Goal: Task Accomplishment & Management: Manage account settings

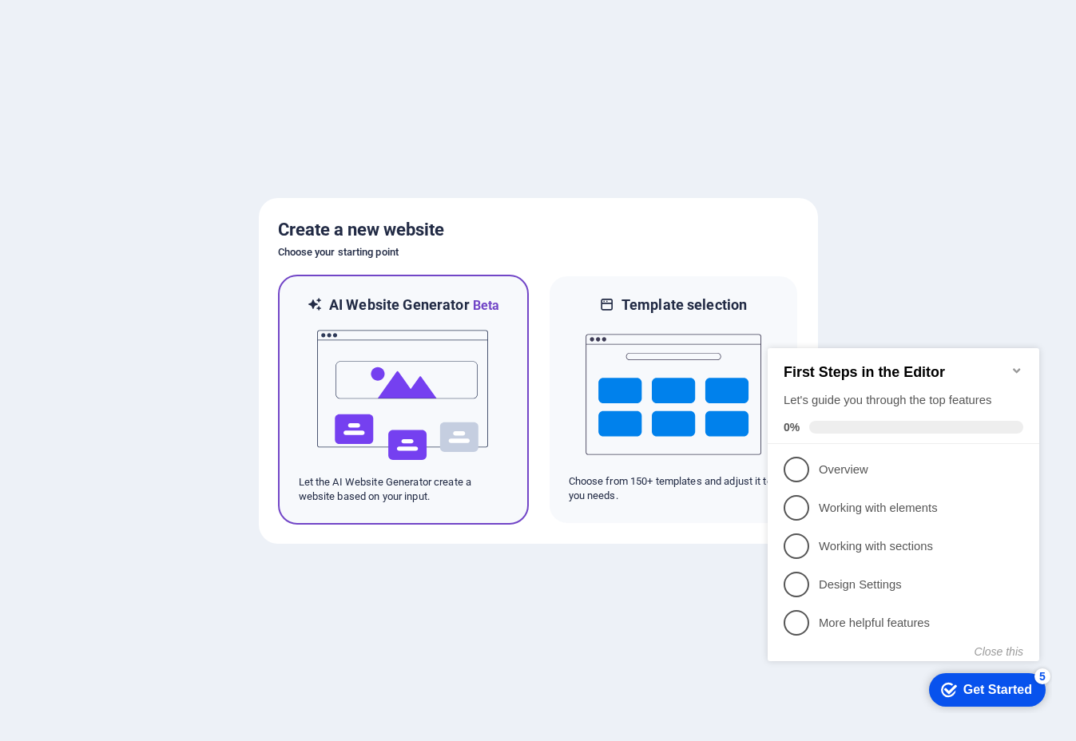
click at [384, 353] on img at bounding box center [403, 395] width 176 height 160
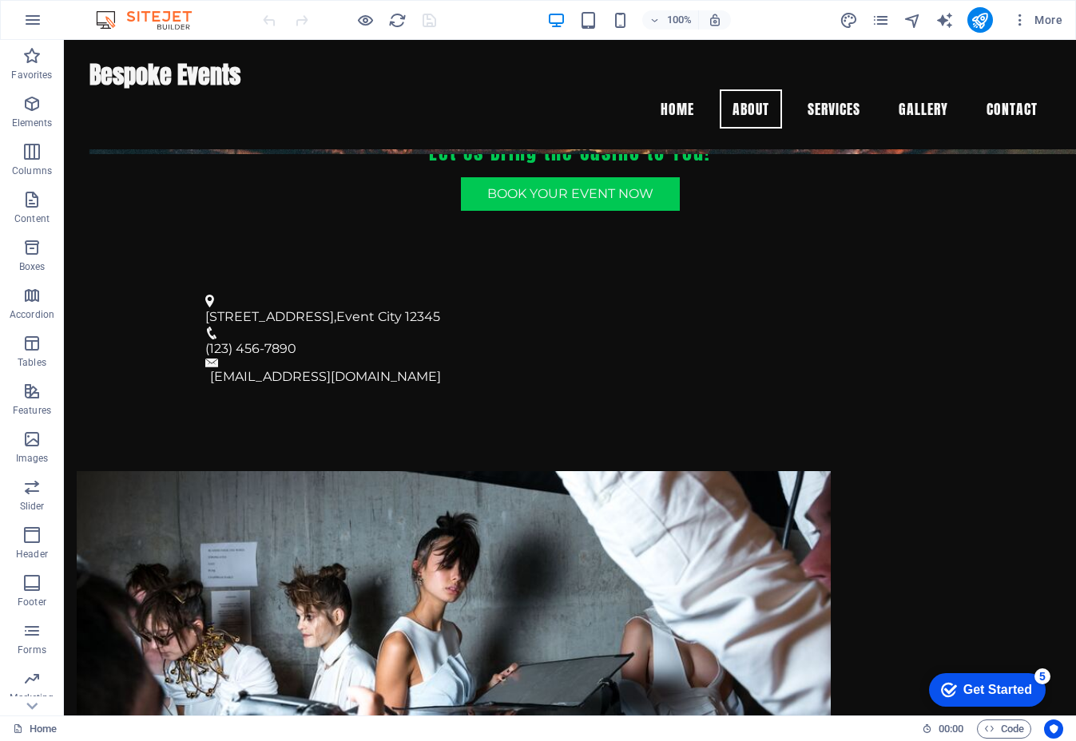
scroll to position [553, 0]
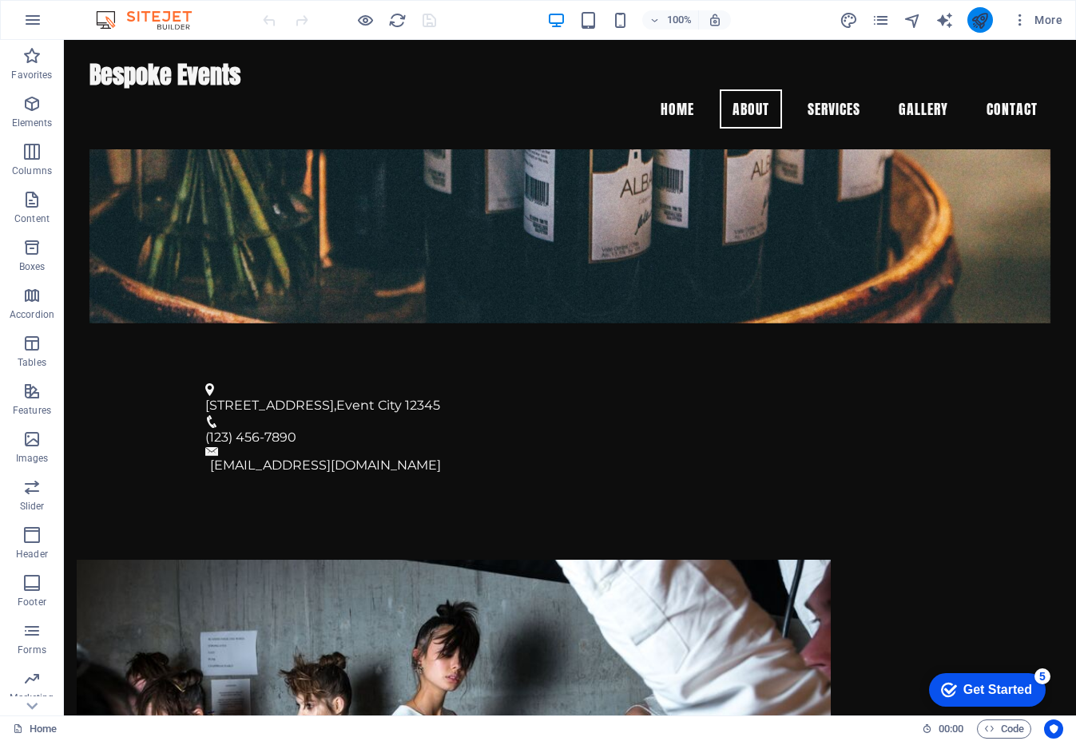
click at [981, 26] on icon "publish" at bounding box center [979, 20] width 18 height 18
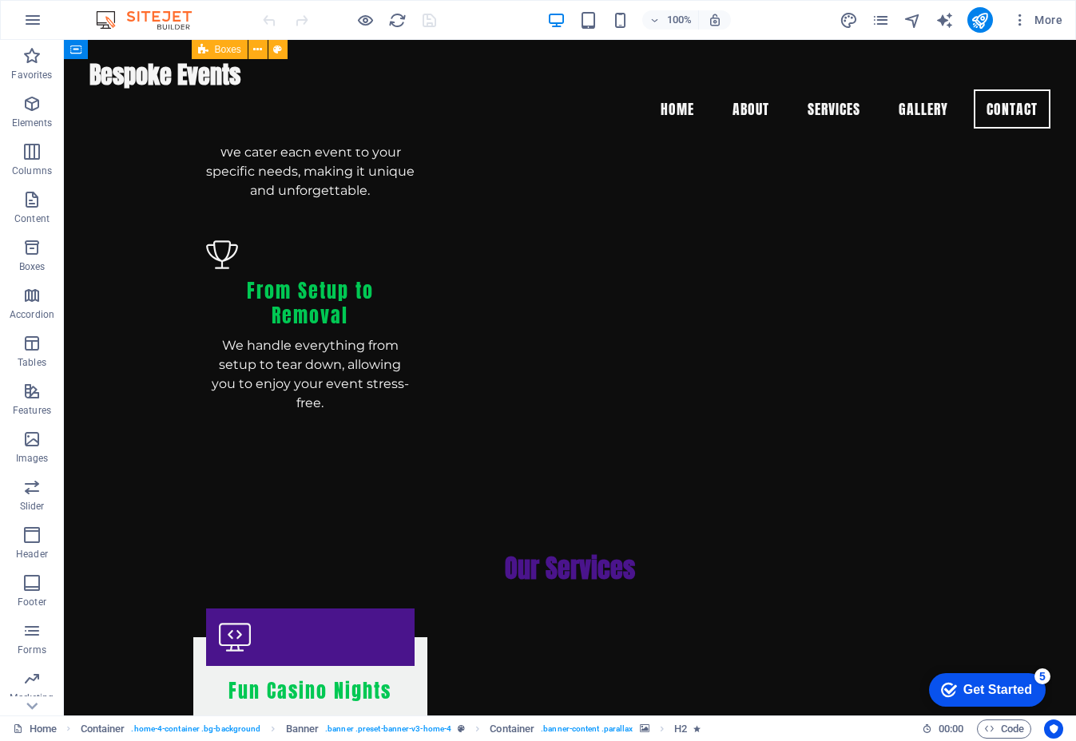
scroll to position [2119, 0]
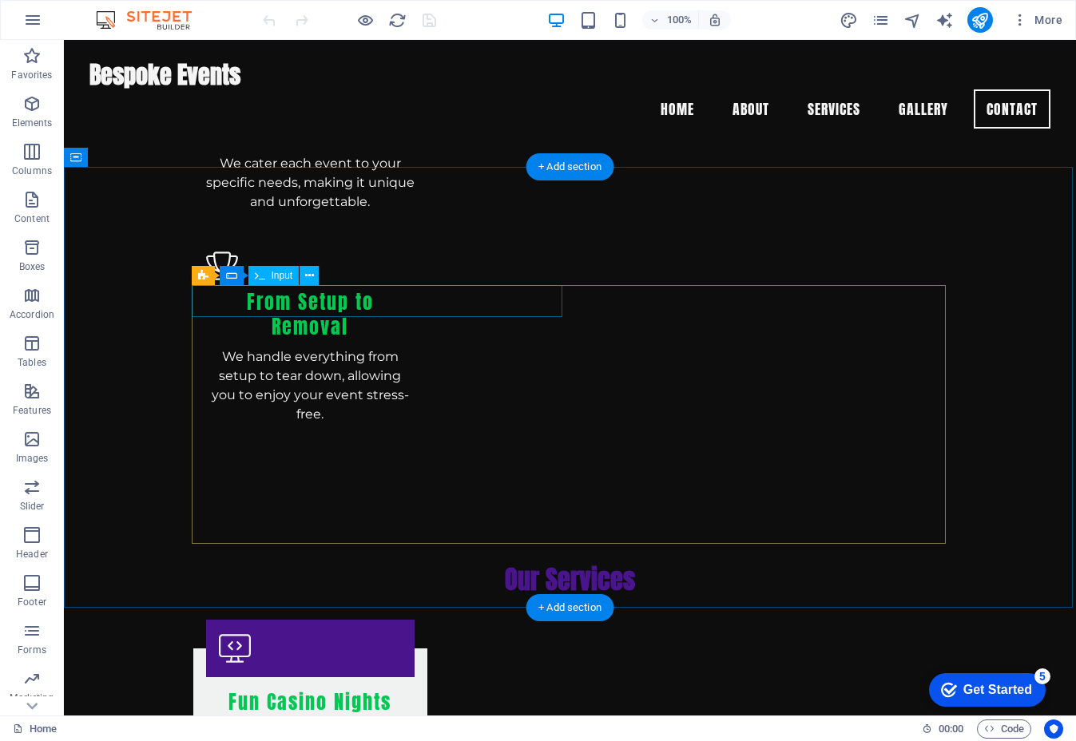
click at [284, 279] on span "Input" at bounding box center [283, 276] width 22 height 10
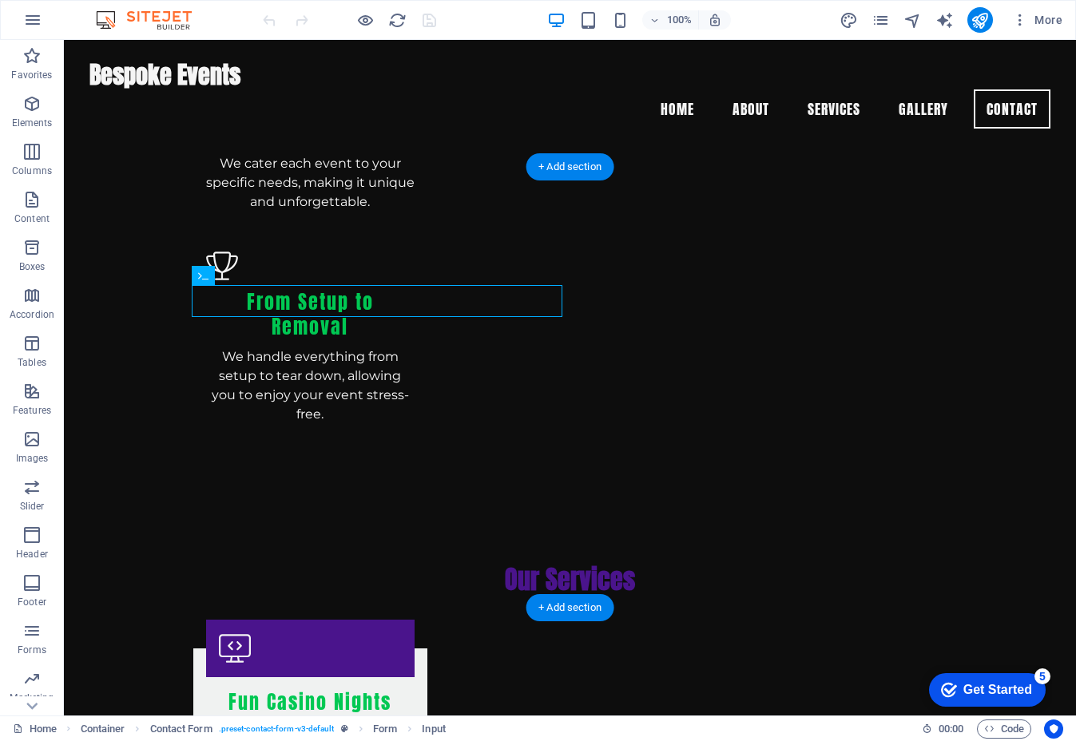
click at [204, 277] on icon at bounding box center [203, 275] width 10 height 19
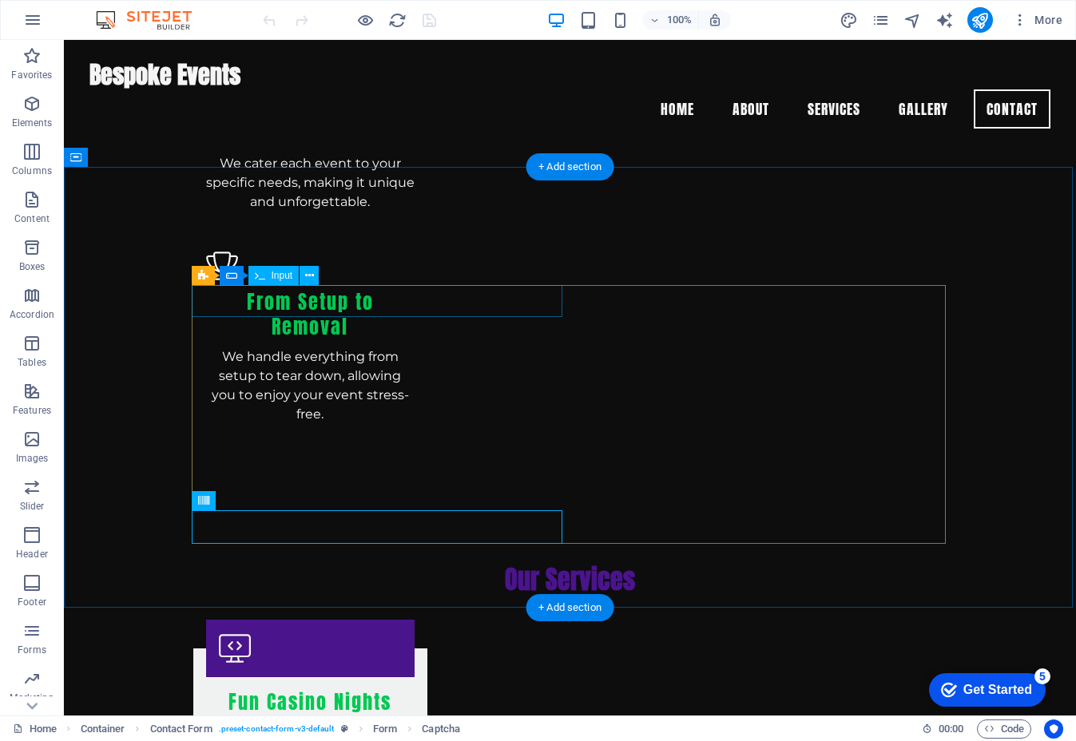
click at [290, 279] on span "Input" at bounding box center [283, 276] width 22 height 10
click at [312, 277] on icon at bounding box center [309, 276] width 9 height 17
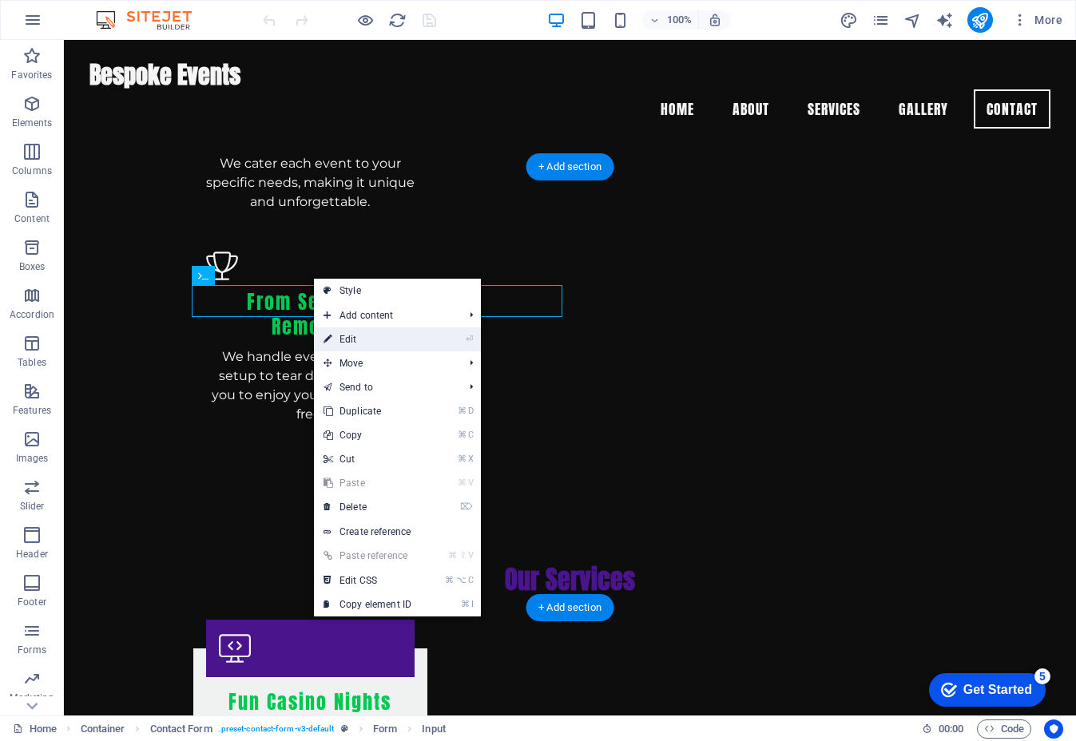
click at [356, 344] on link "⏎ Edit" at bounding box center [367, 339] width 107 height 24
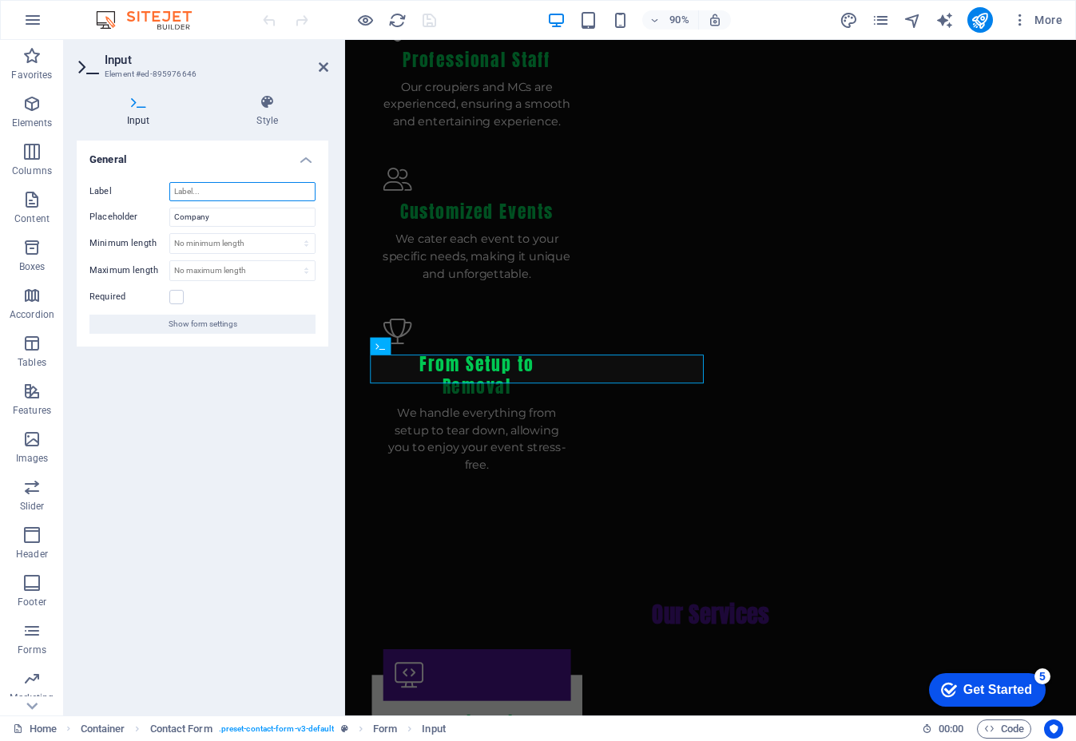
click at [258, 192] on input "Label" at bounding box center [242, 191] width 146 height 19
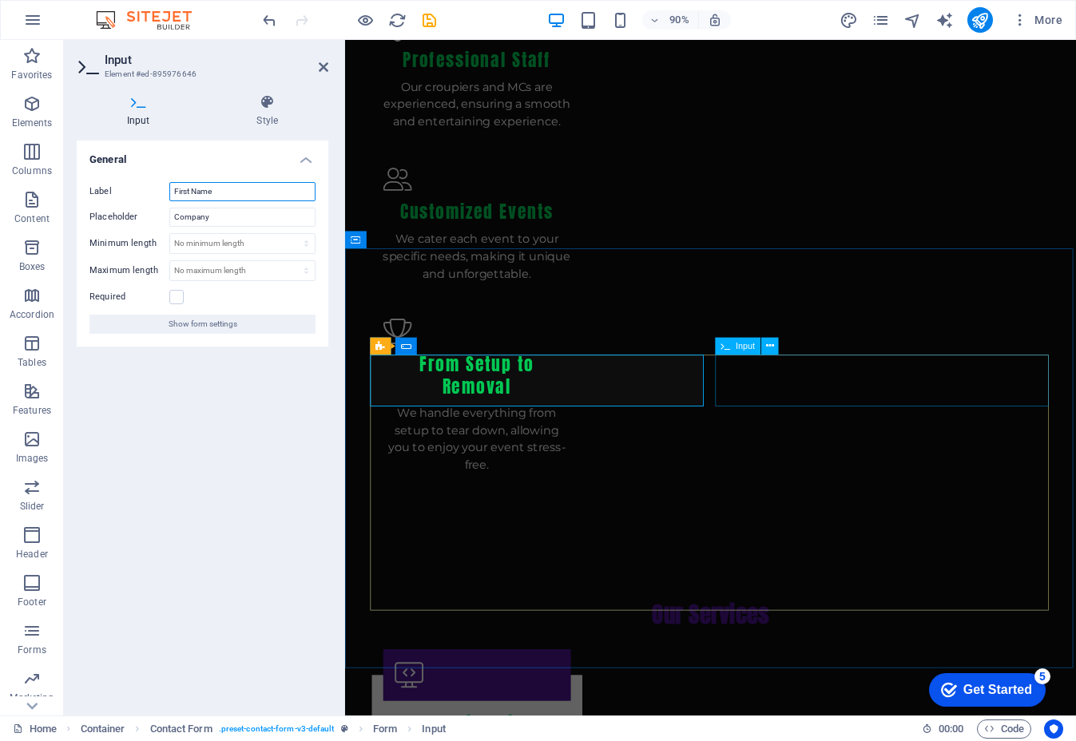
type input "First Name"
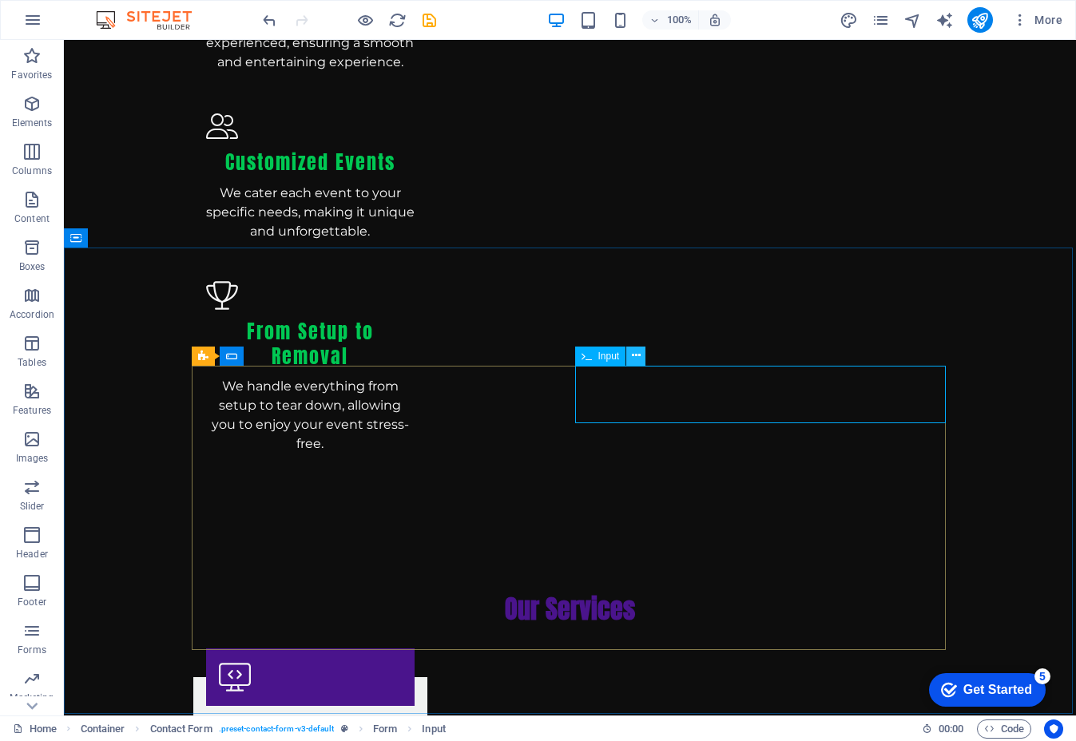
click at [635, 358] on icon at bounding box center [636, 355] width 9 height 17
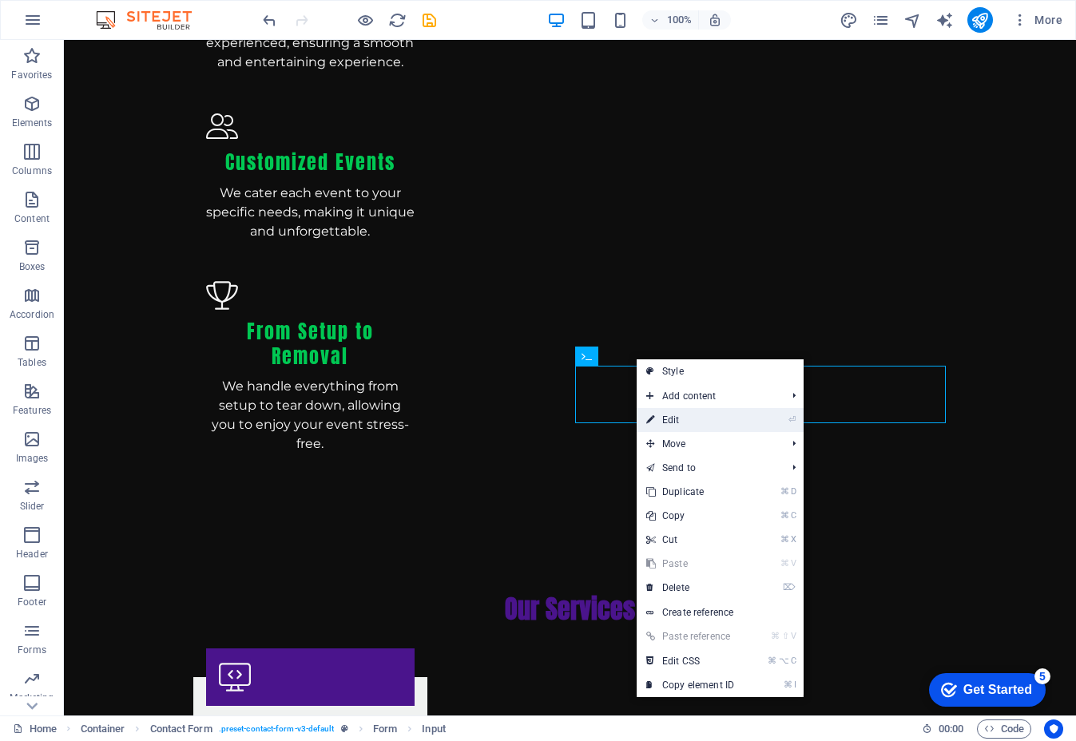
click at [732, 427] on link "⏎ Edit" at bounding box center [689, 420] width 107 height 24
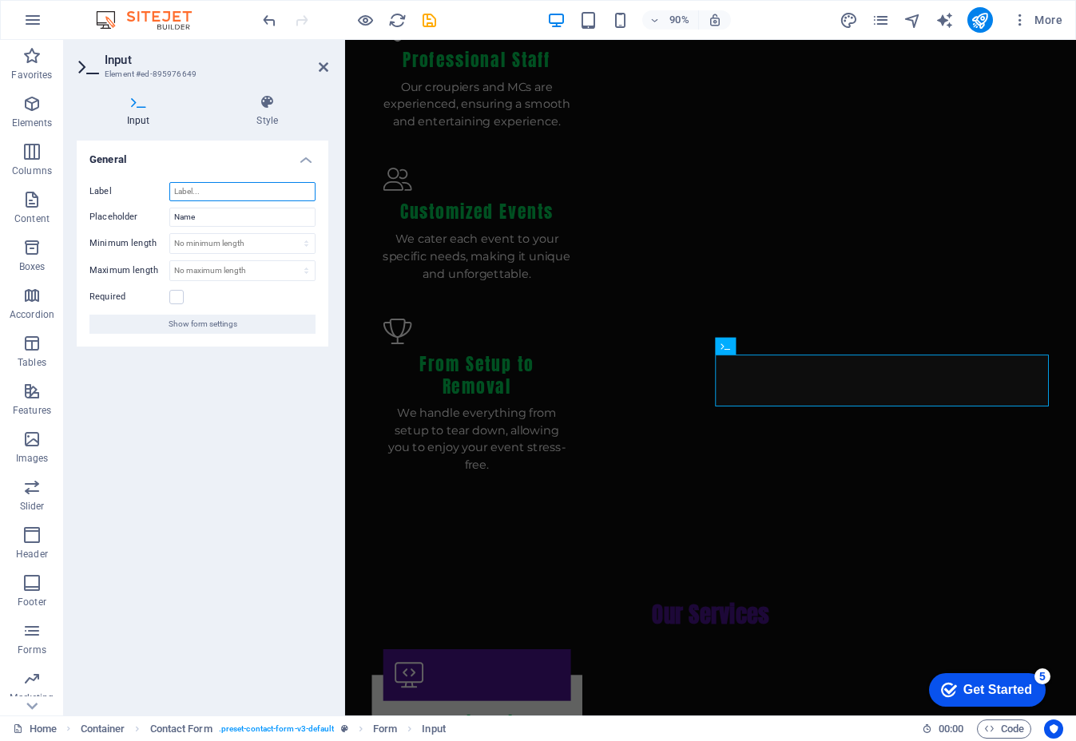
click at [232, 192] on input "Label" at bounding box center [242, 191] width 146 height 19
type input "Surname"
click at [176, 299] on label at bounding box center [176, 297] width 14 height 14
click at [0, 0] on input "Required" at bounding box center [0, 0] width 0 height 0
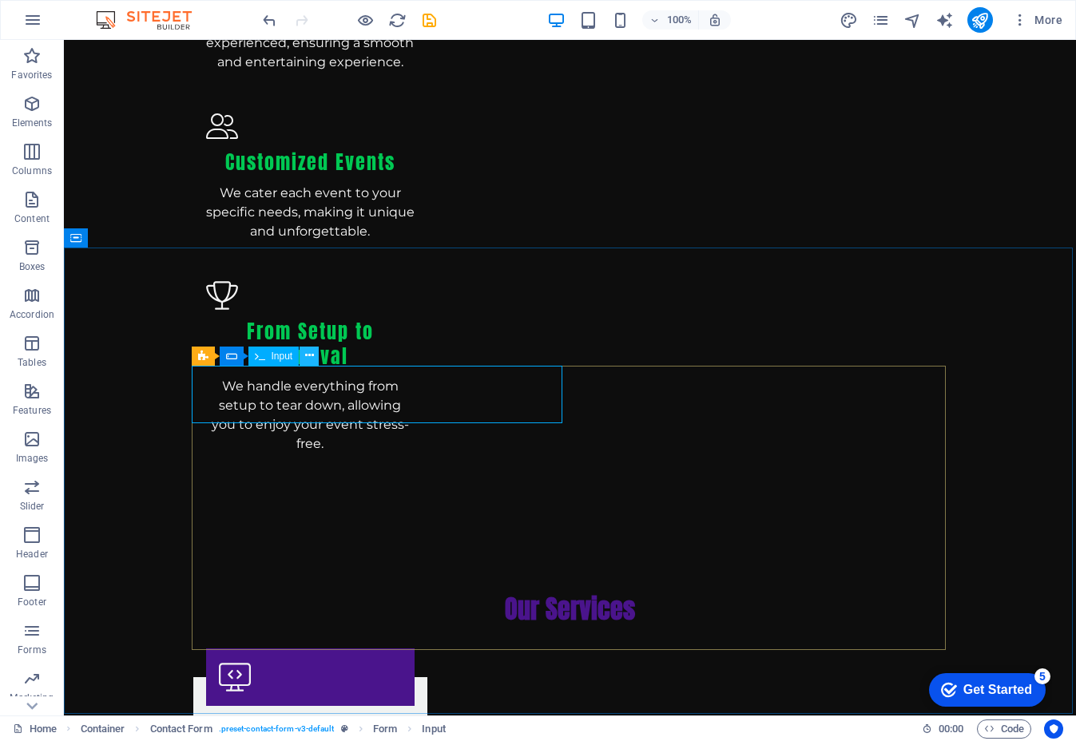
click at [308, 352] on icon at bounding box center [309, 355] width 9 height 17
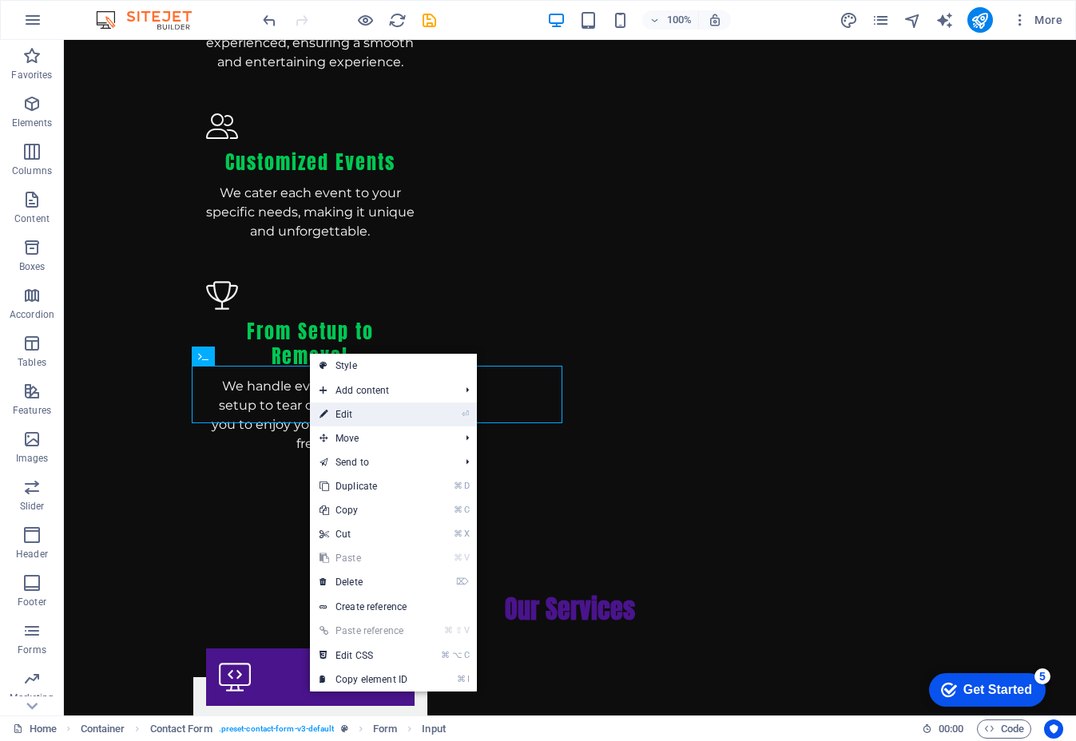
click at [379, 422] on link "⏎ Edit" at bounding box center [363, 414] width 107 height 24
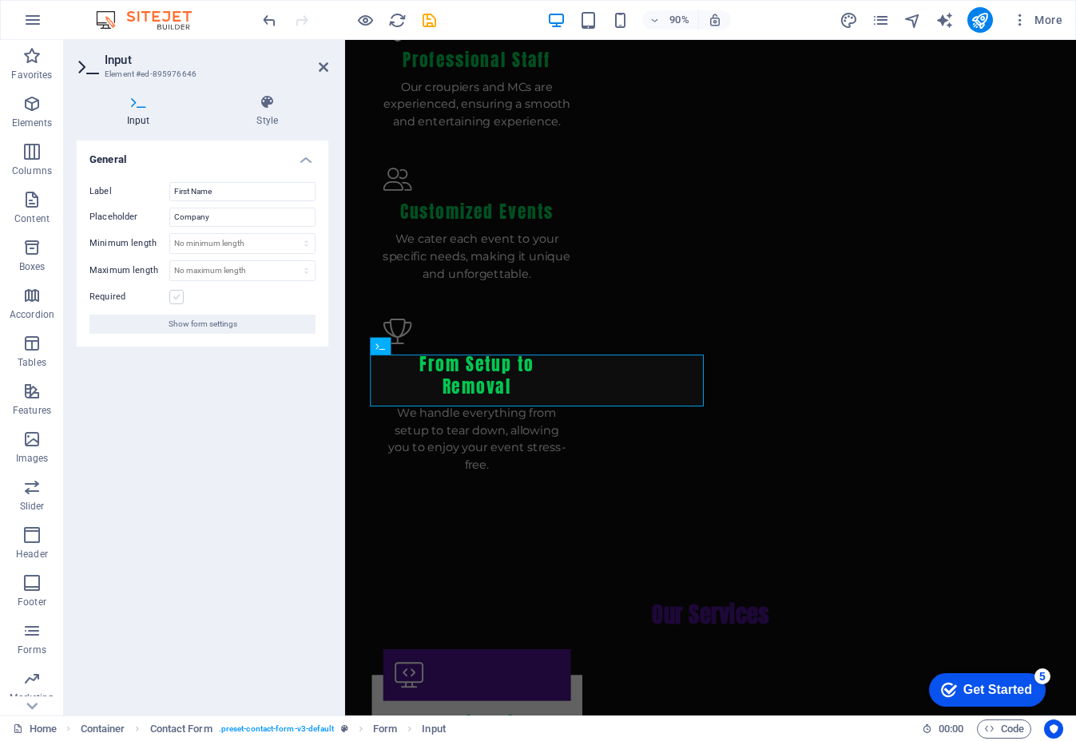
click at [175, 299] on label at bounding box center [176, 297] width 14 height 14
click at [0, 0] on input "Required" at bounding box center [0, 0] width 0 height 0
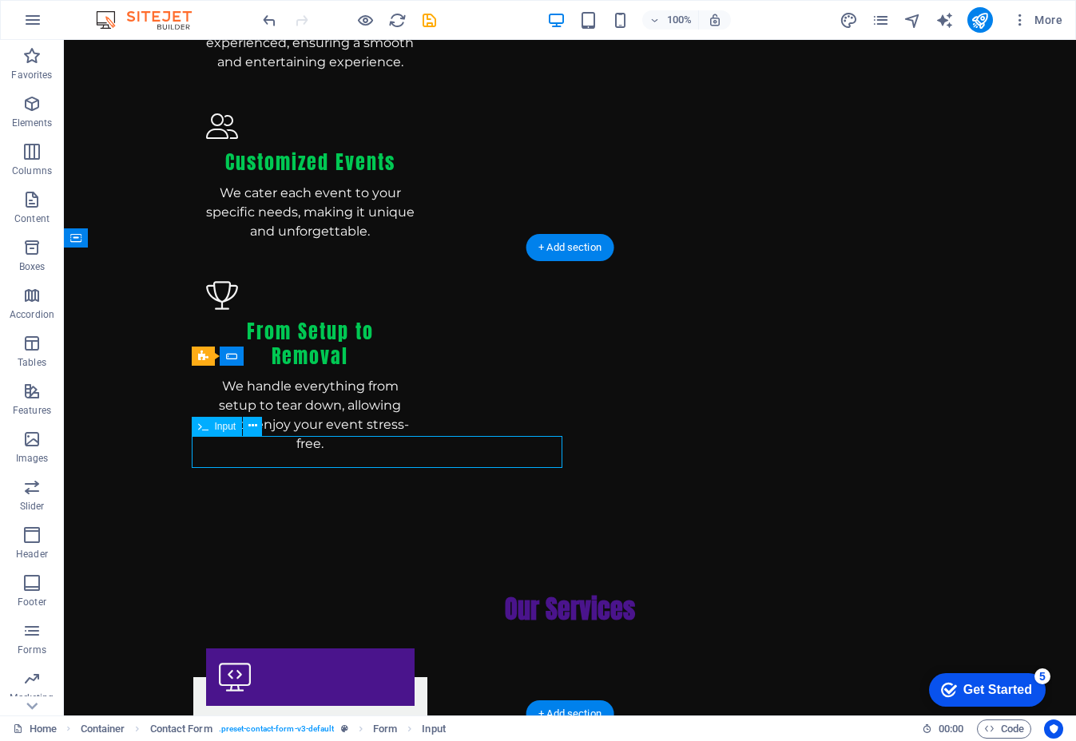
click at [256, 430] on icon at bounding box center [252, 426] width 9 height 17
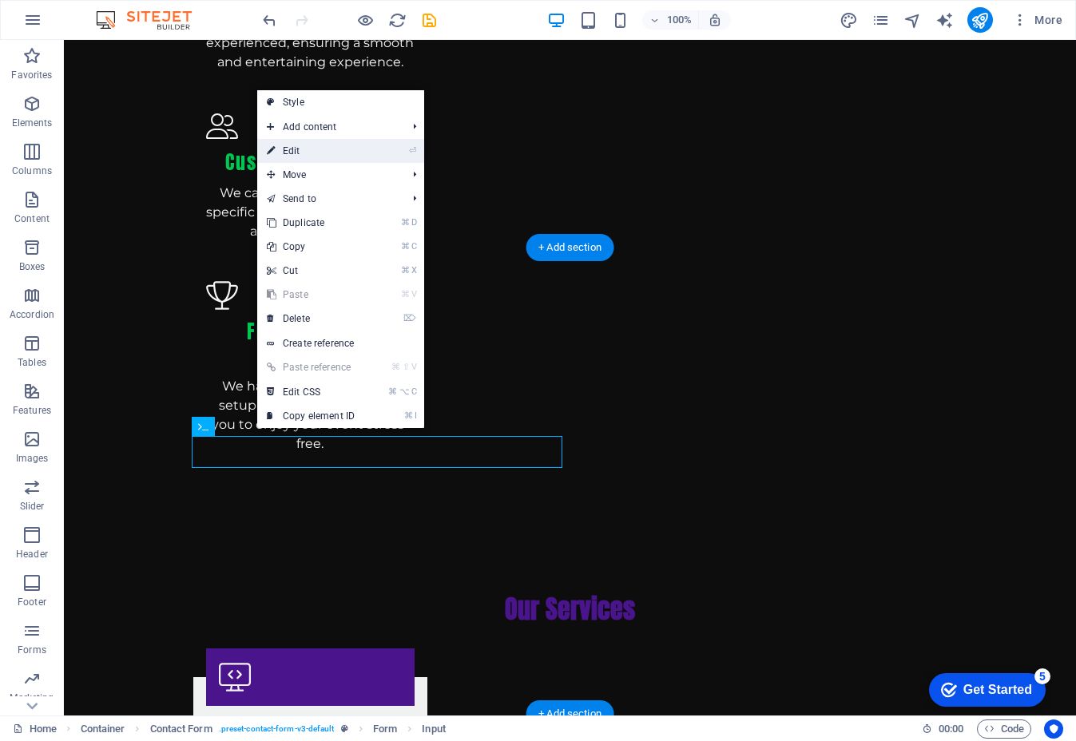
click at [331, 155] on link "⏎ Edit" at bounding box center [310, 151] width 107 height 24
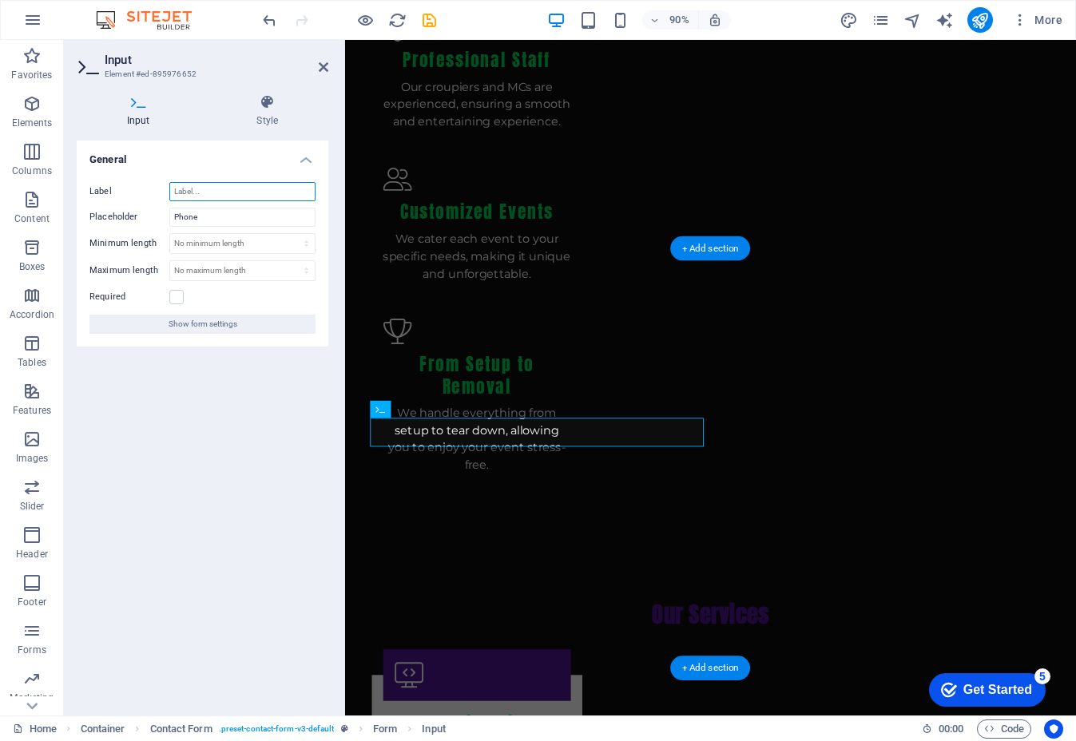
click at [222, 195] on input "Label" at bounding box center [242, 191] width 146 height 19
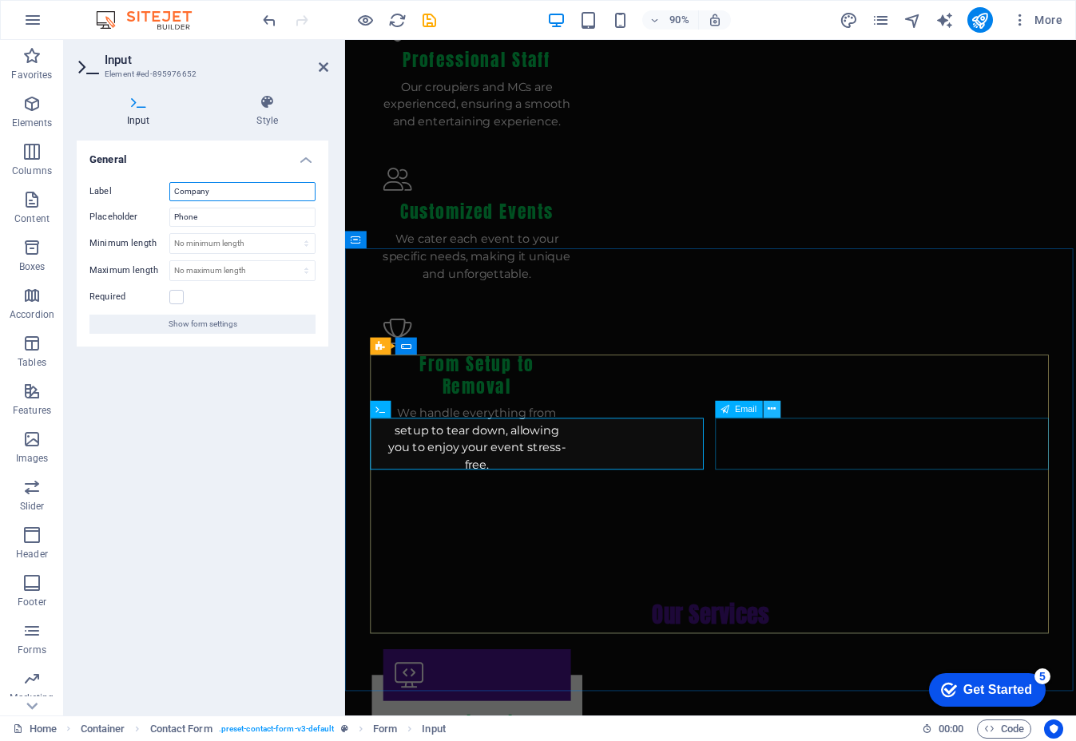
type input "Company"
click at [773, 410] on icon at bounding box center [771, 409] width 8 height 15
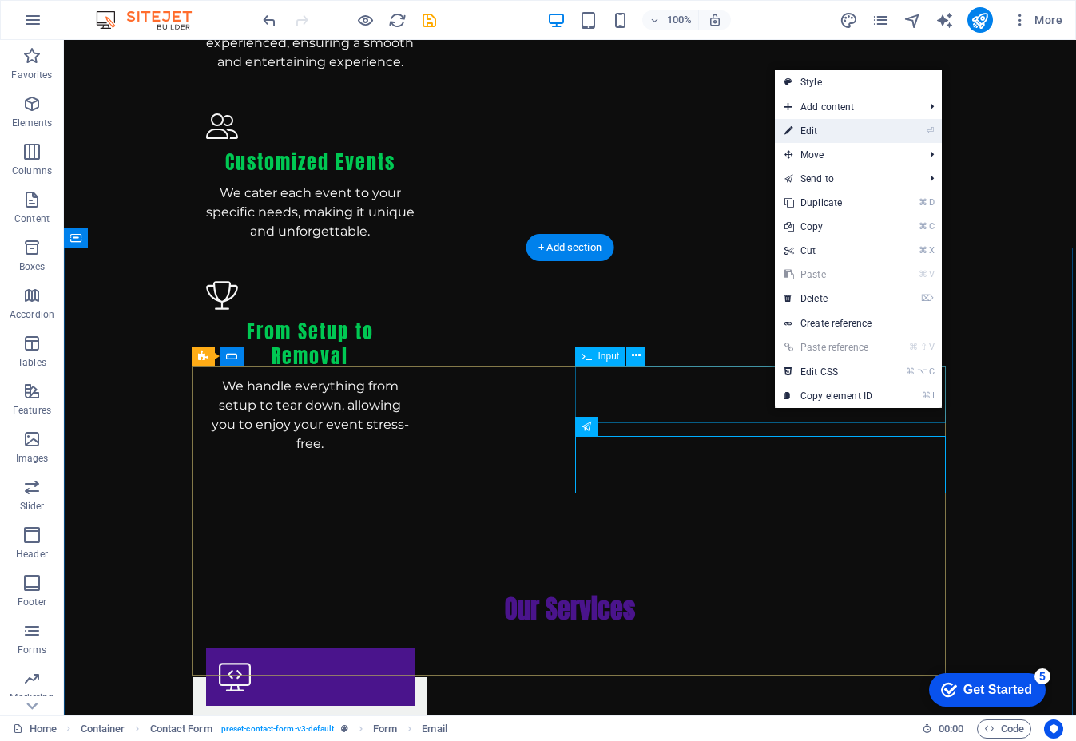
click at [810, 136] on link "⏎ Edit" at bounding box center [828, 131] width 107 height 24
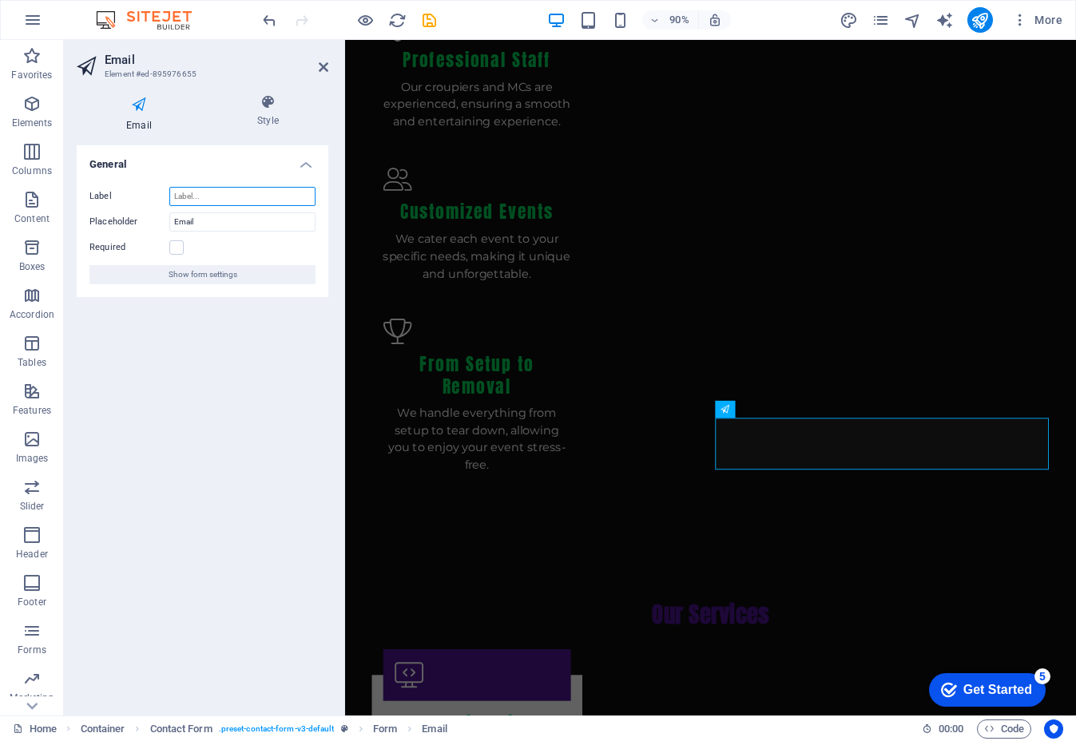
click at [247, 199] on input "Label" at bounding box center [242, 196] width 146 height 19
type input "Email"
click at [176, 247] on label at bounding box center [176, 247] width 14 height 14
click at [0, 0] on input "Required" at bounding box center [0, 0] width 0 height 0
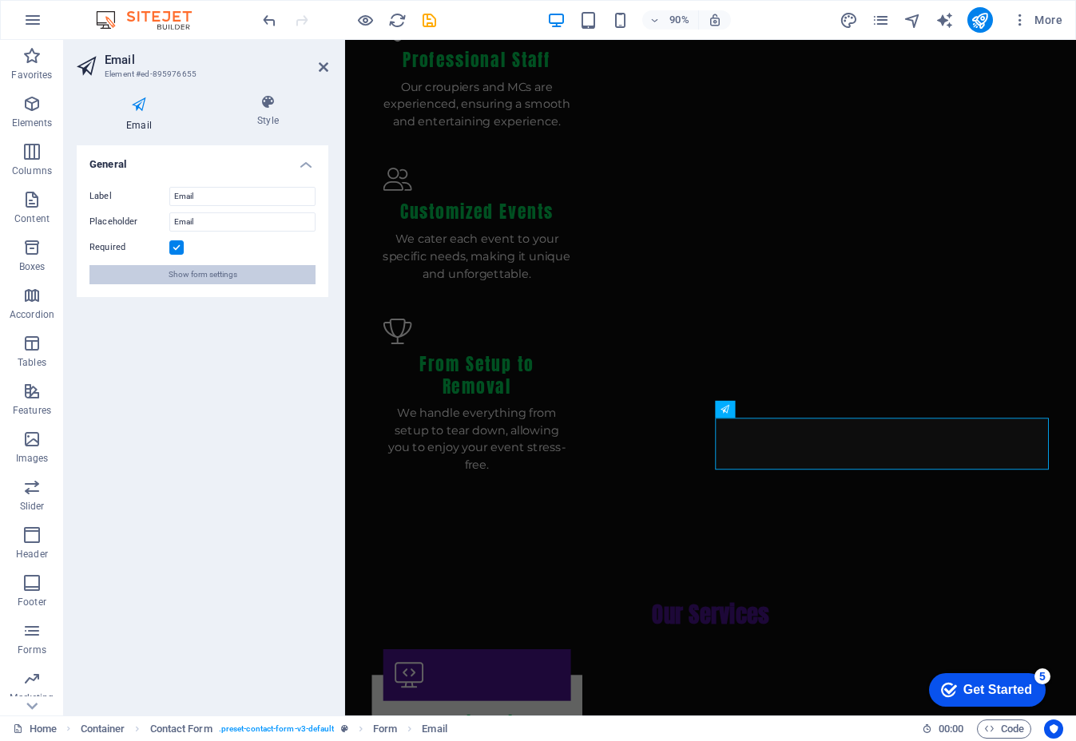
click at [265, 271] on button "Show form settings" at bounding box center [202, 274] width 226 height 19
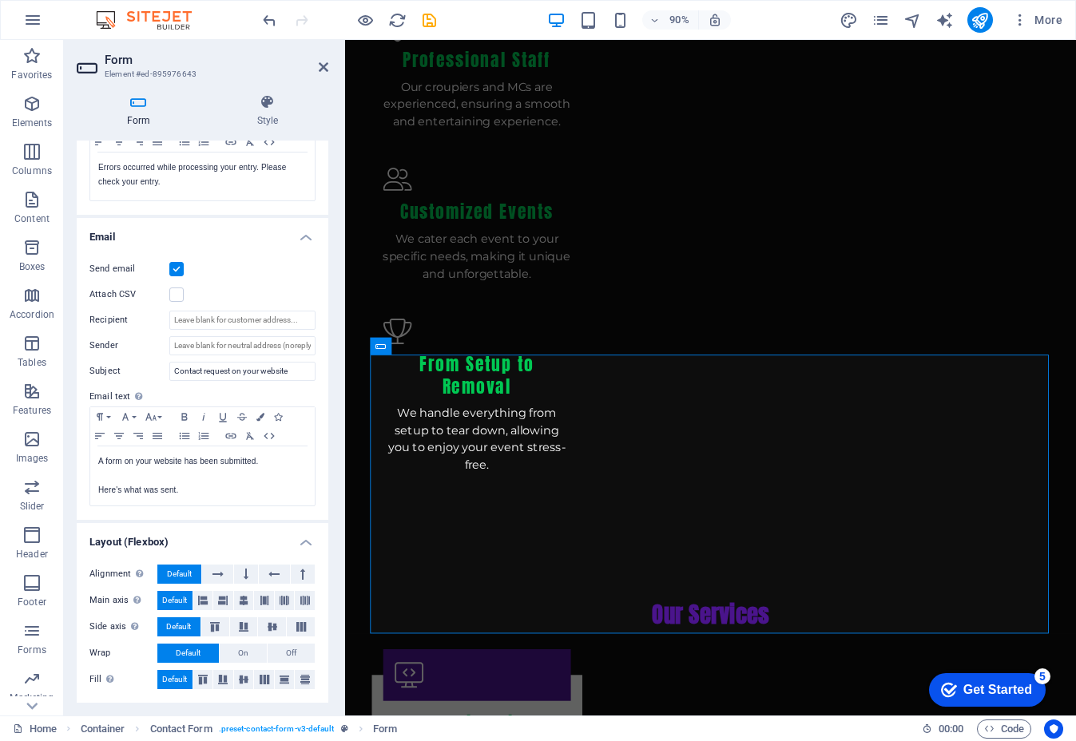
scroll to position [331, 0]
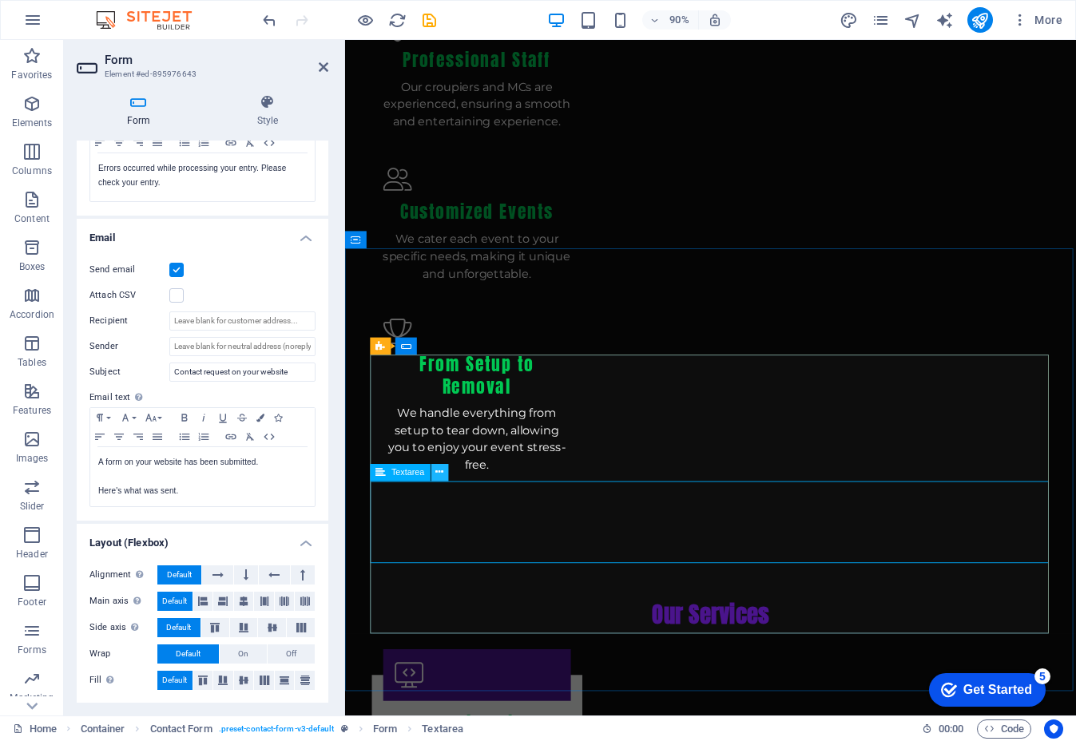
click at [440, 466] on icon at bounding box center [439, 472] width 8 height 15
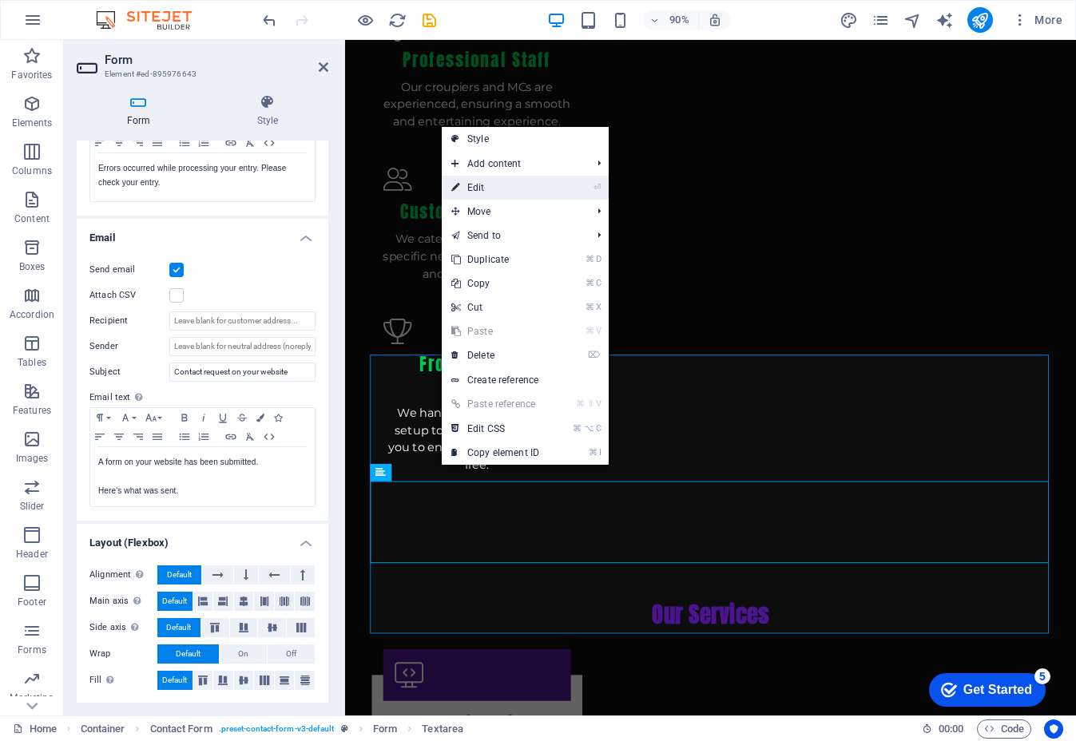
click at [504, 183] on link "⏎ Edit" at bounding box center [495, 188] width 107 height 24
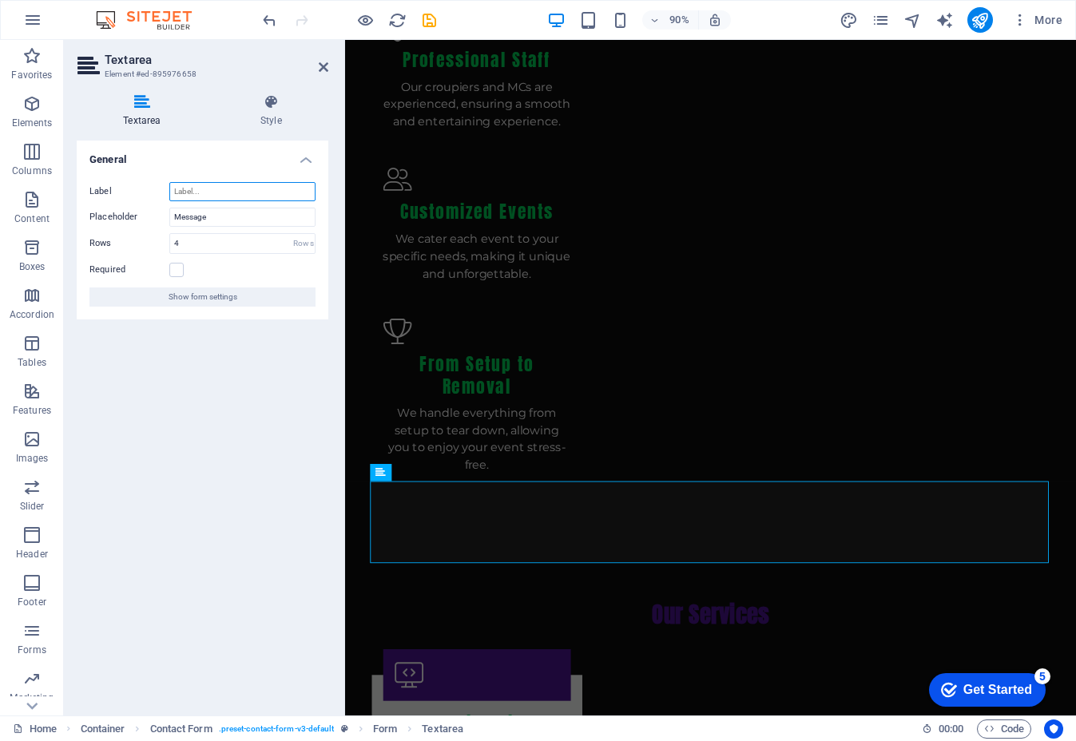
click at [230, 196] on input "Label" at bounding box center [242, 191] width 146 height 19
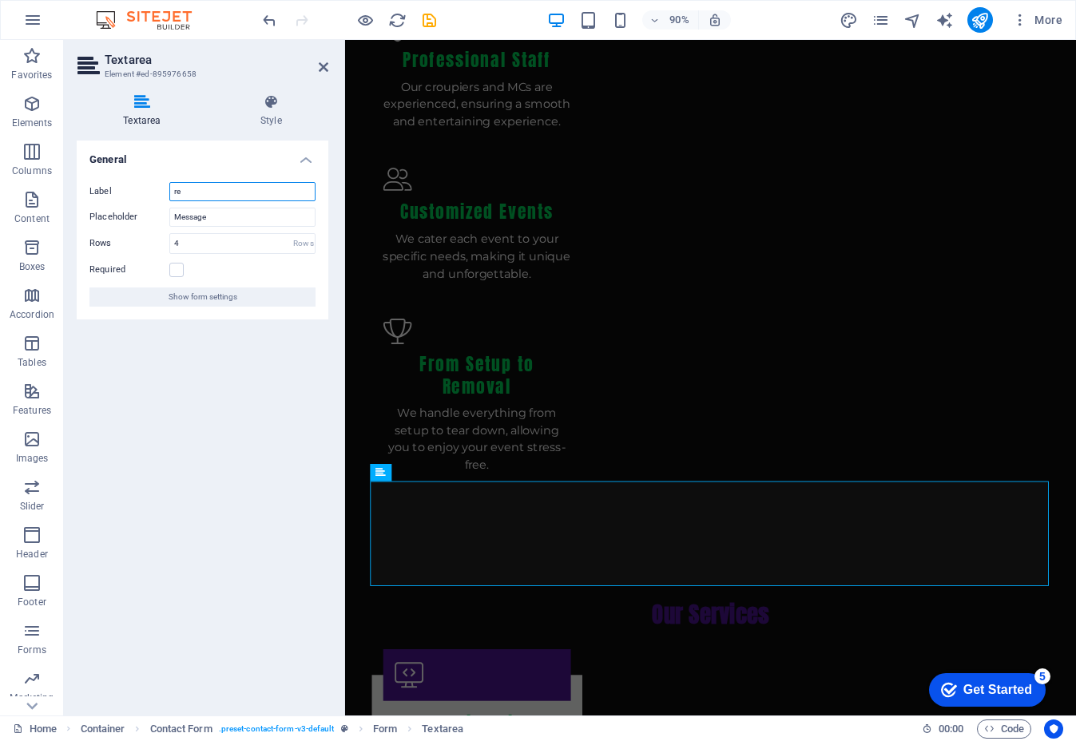
type input "r"
type input "R"
type input "Enquiry (please include location, date and time of proposed event)"
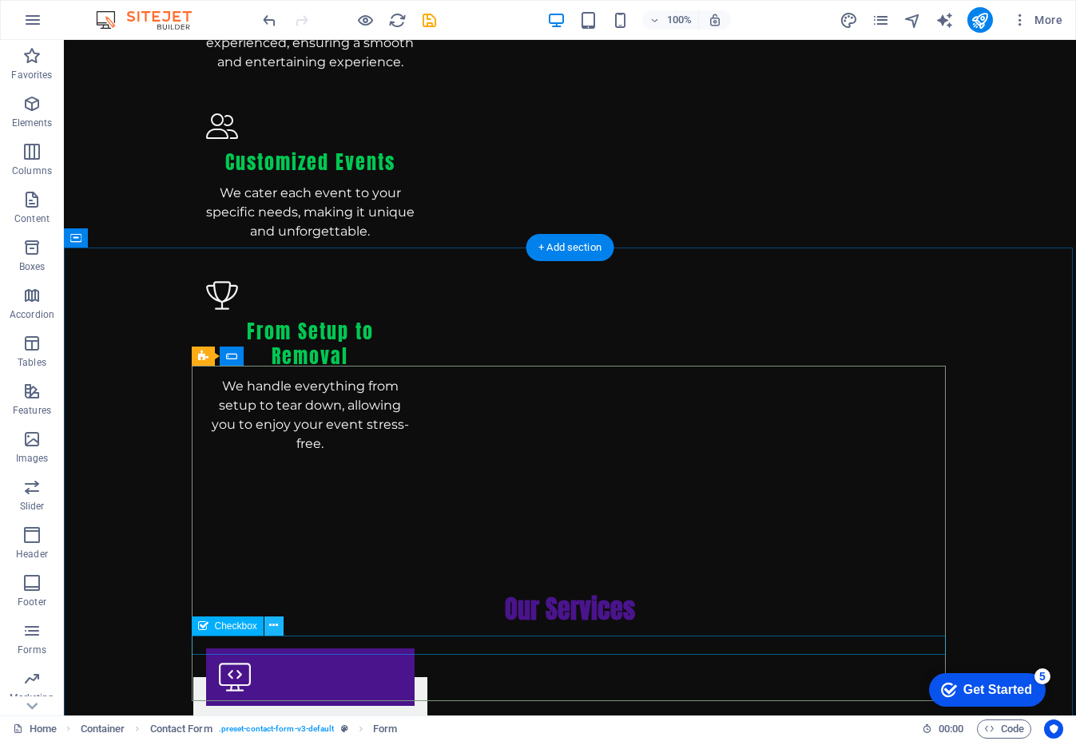
click at [277, 625] on icon at bounding box center [273, 625] width 9 height 17
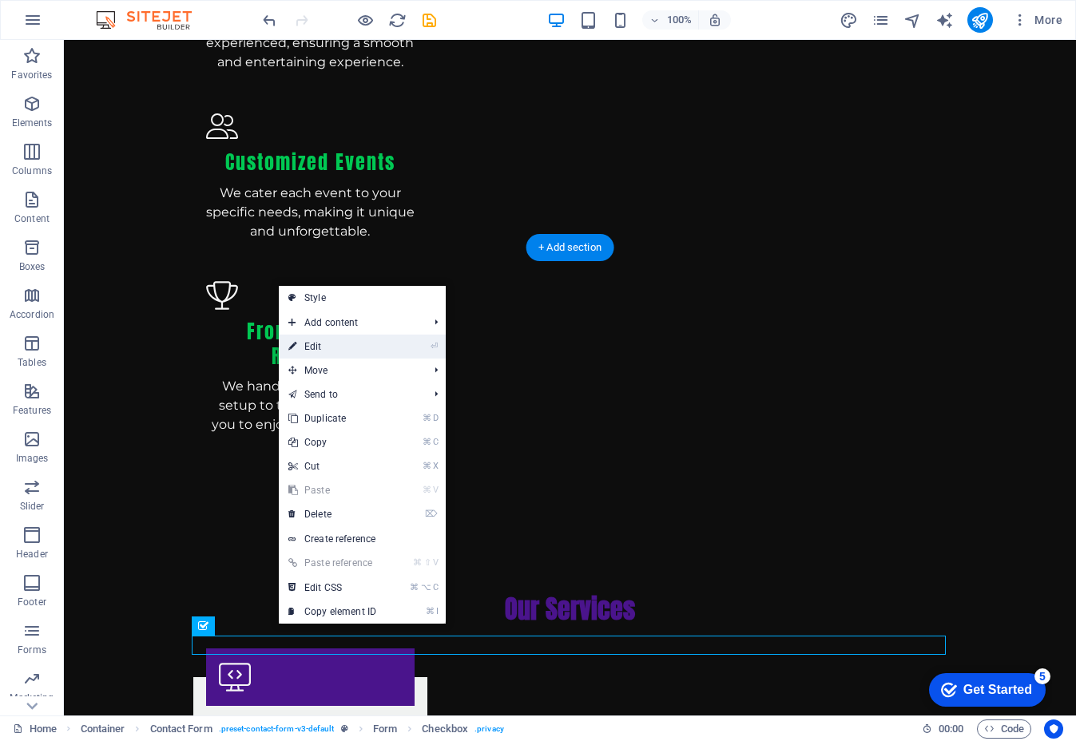
click at [344, 344] on link "⏎ Edit" at bounding box center [332, 347] width 107 height 24
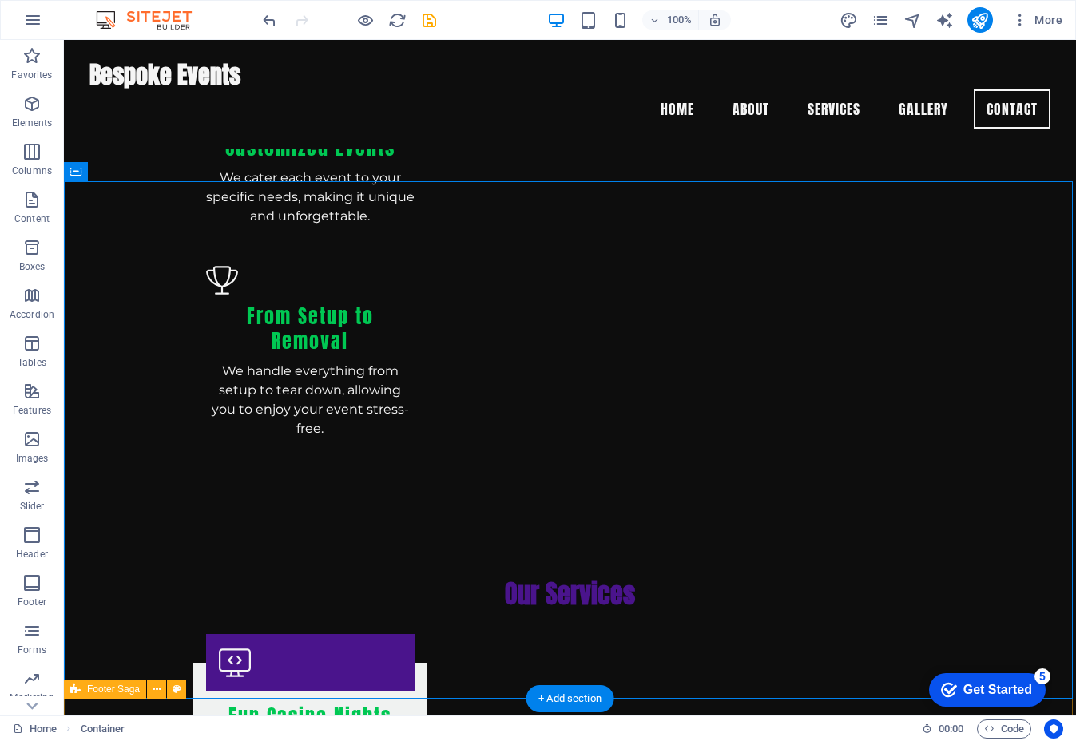
scroll to position [2127, 0]
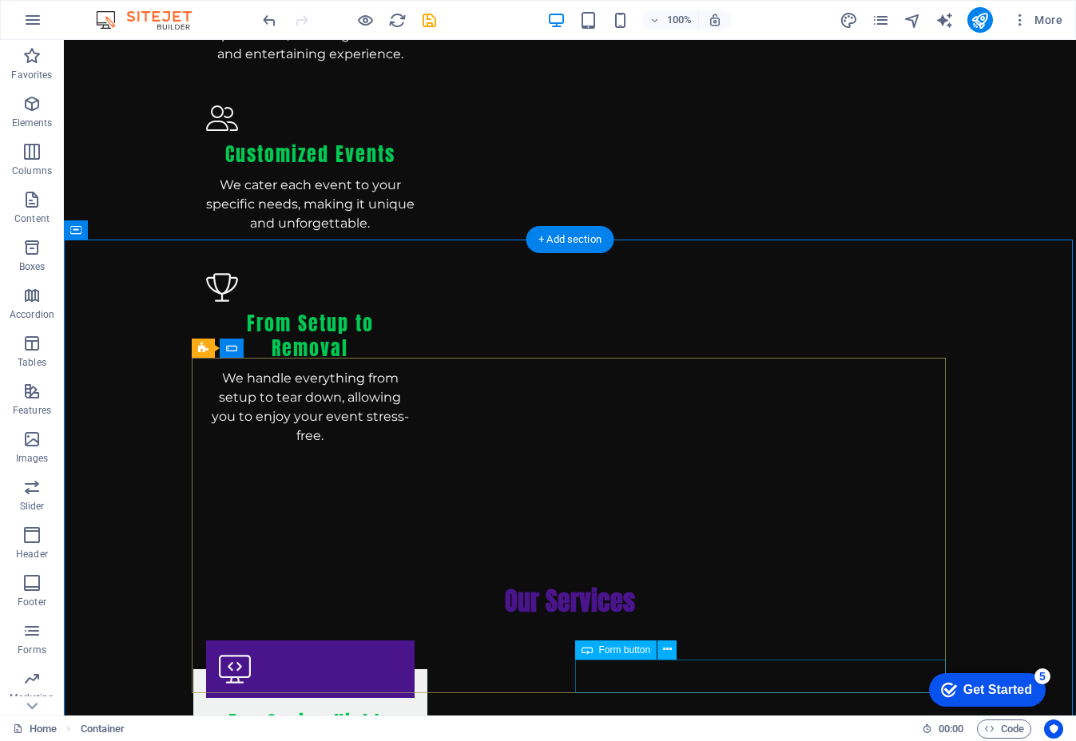
click at [667, 649] on icon at bounding box center [667, 649] width 9 height 17
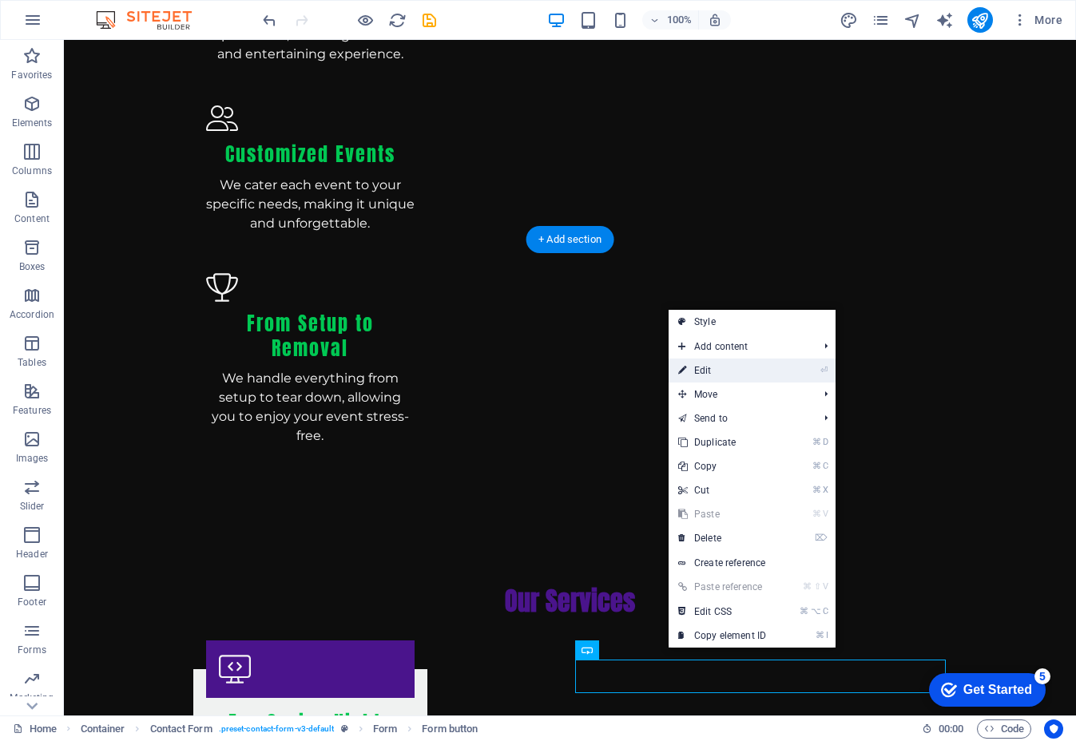
click at [734, 367] on link "⏎ Edit" at bounding box center [721, 371] width 107 height 24
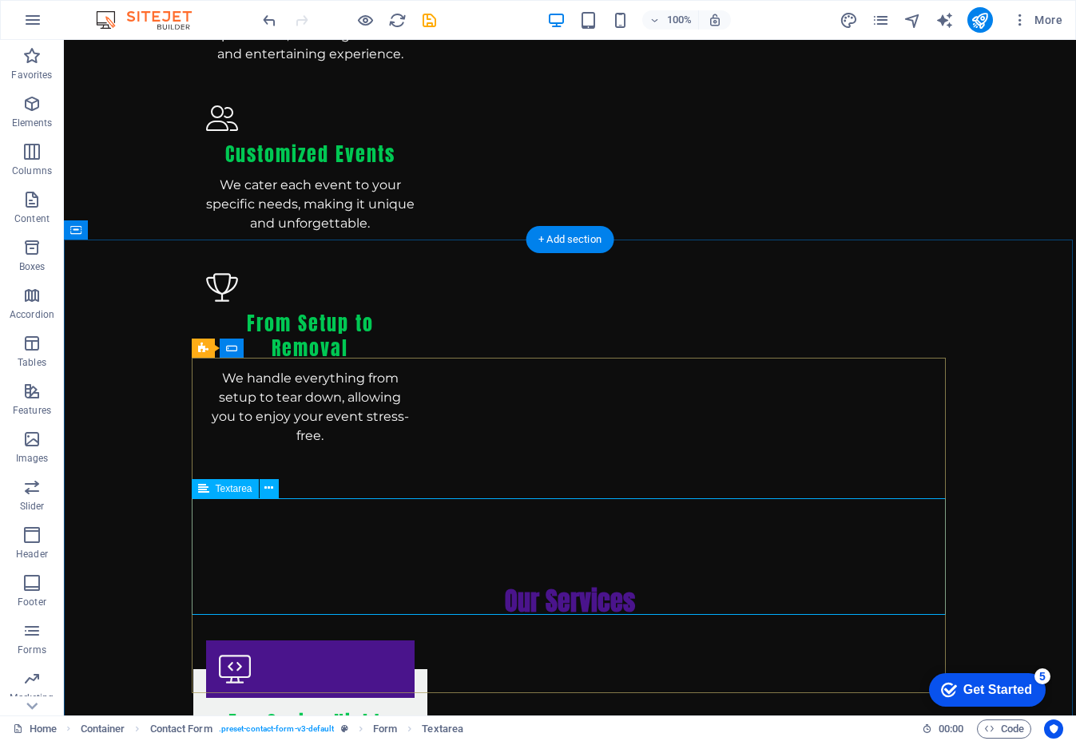
click at [205, 496] on icon at bounding box center [203, 488] width 11 height 19
click at [273, 486] on icon at bounding box center [268, 488] width 9 height 17
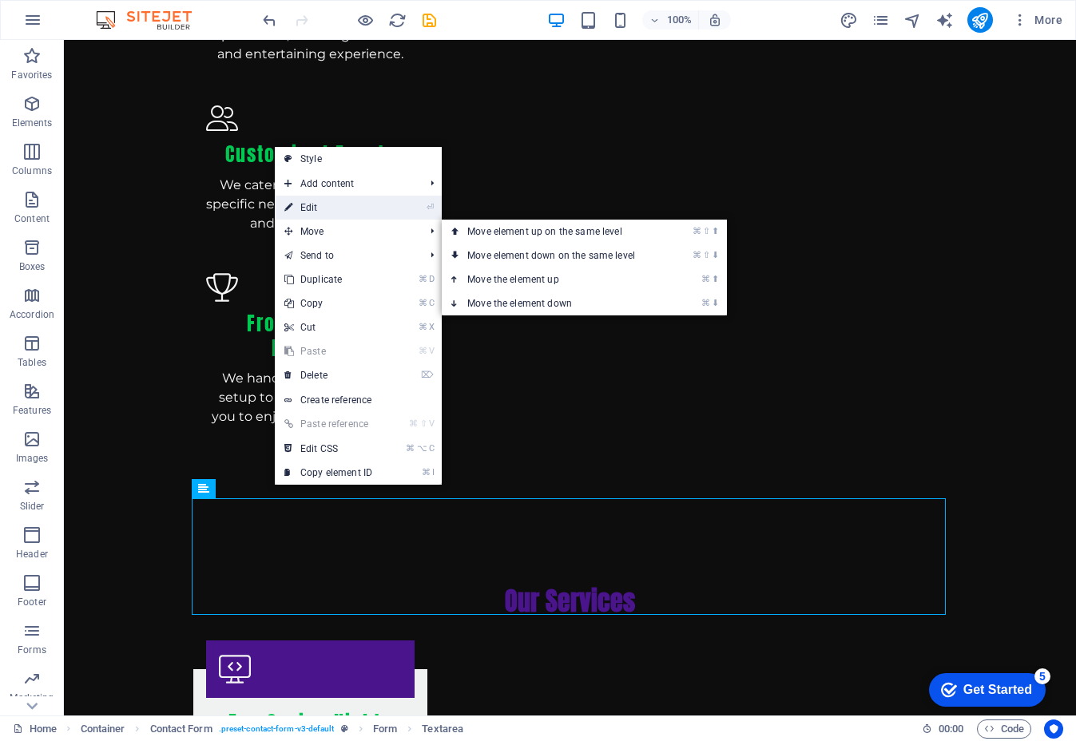
click at [335, 211] on link "⏎ Edit" at bounding box center [328, 208] width 107 height 24
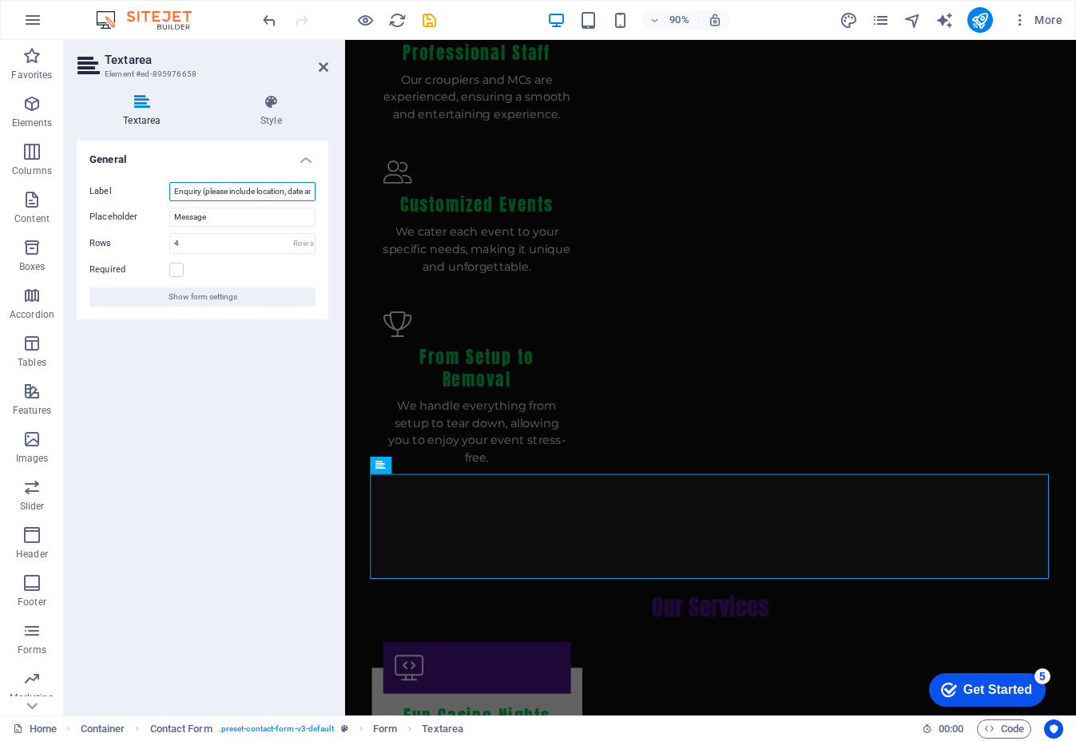
click at [178, 192] on input "Enquiry (please include location, date and time of proposed event)" at bounding box center [242, 191] width 146 height 19
type input "Inquiry (please include location, date and time of proposed event)"
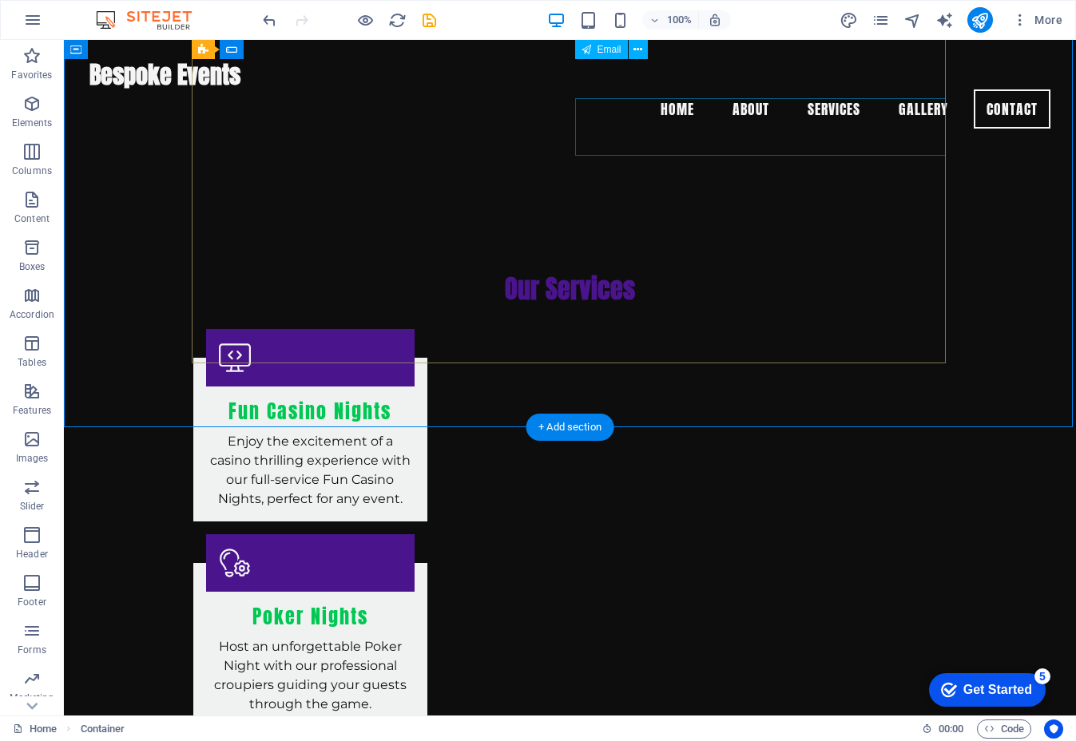
scroll to position [2301, 0]
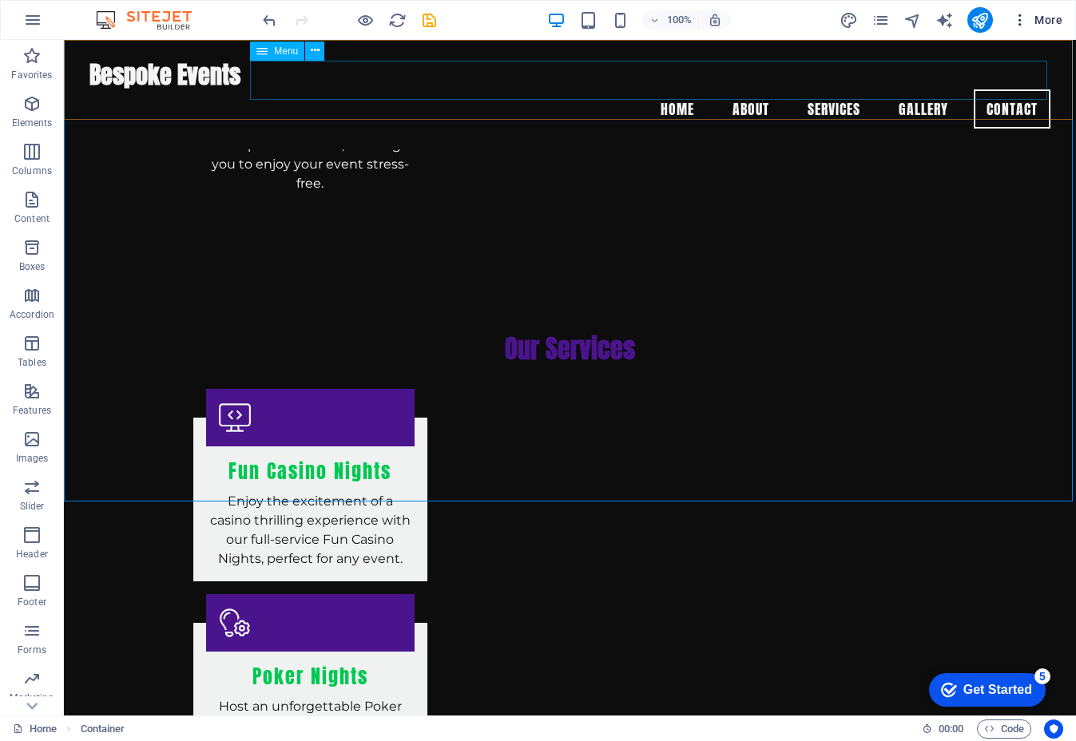
click at [1051, 21] on span "More" at bounding box center [1037, 20] width 50 height 16
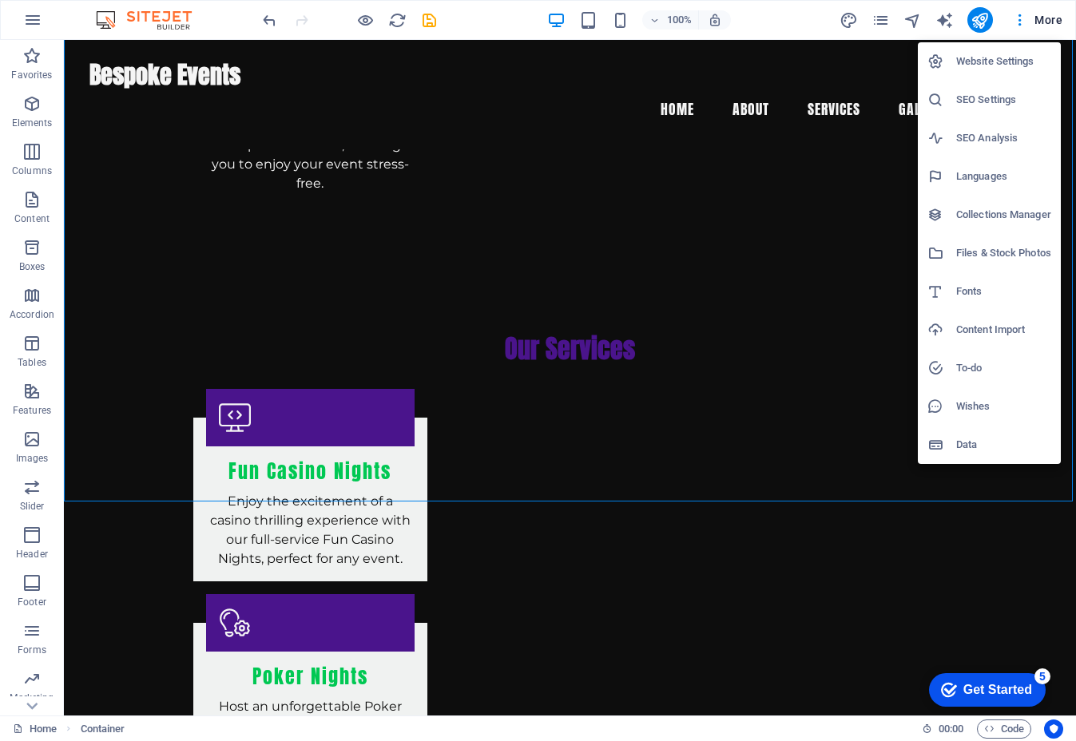
click at [979, 15] on div at bounding box center [538, 370] width 1076 height 741
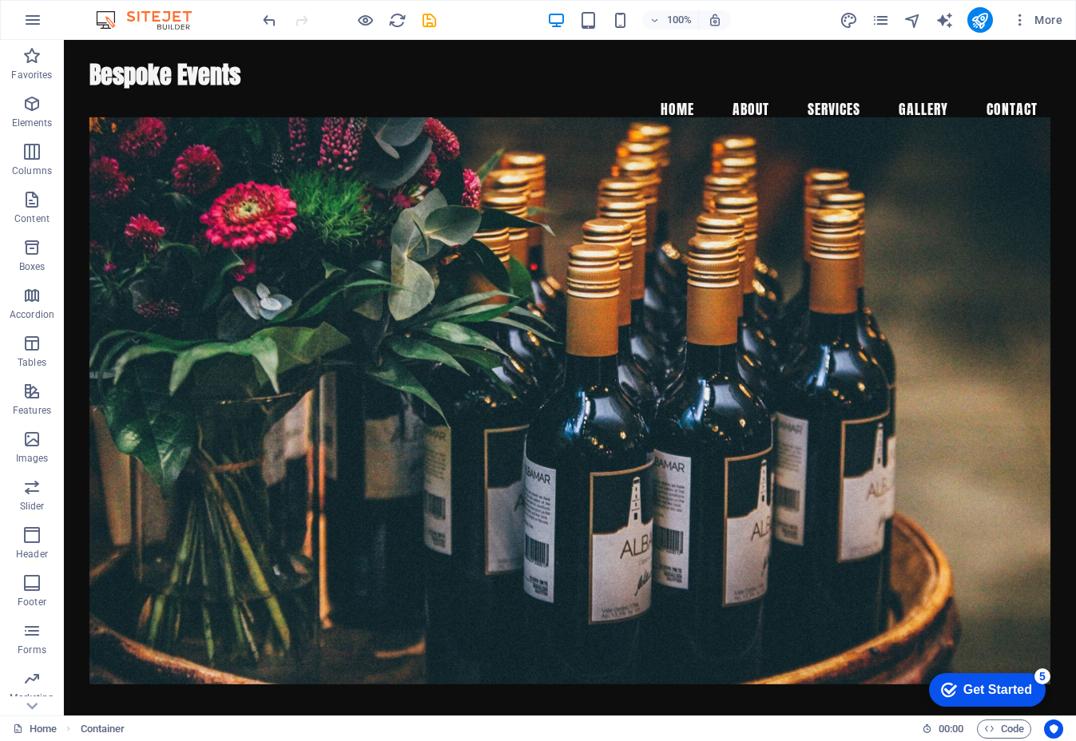
scroll to position [0, 0]
click at [689, 89] on nav "Home About Services Gallery Contact" at bounding box center [569, 109] width 961 height 40
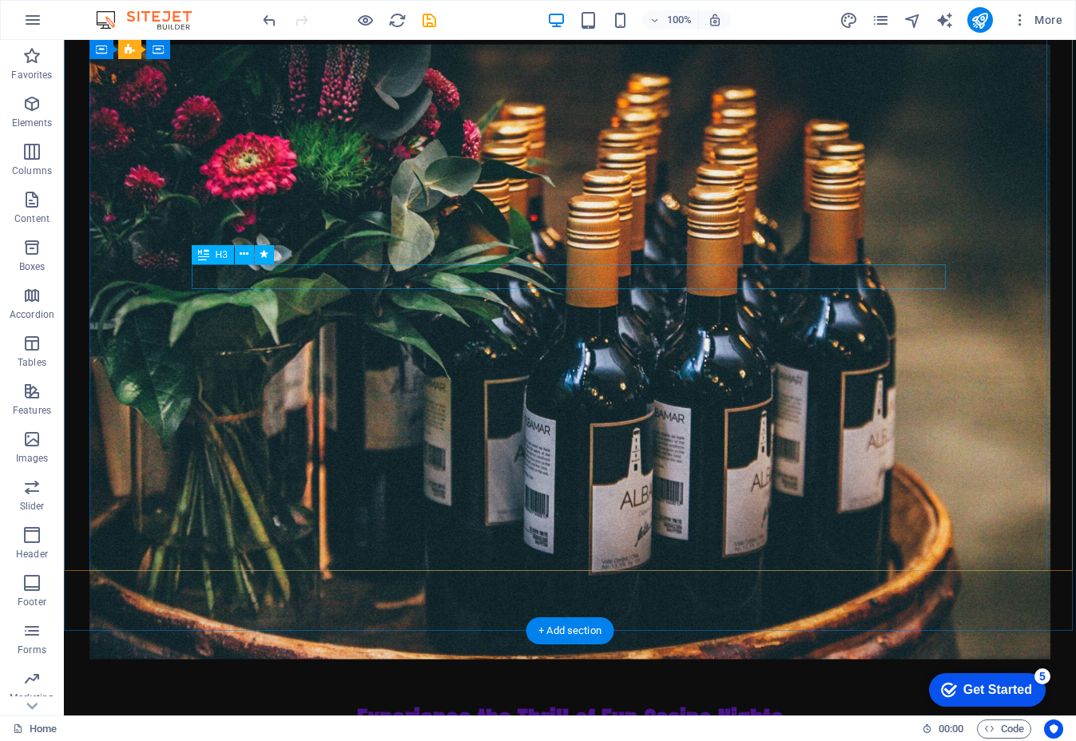
scroll to position [123, 0]
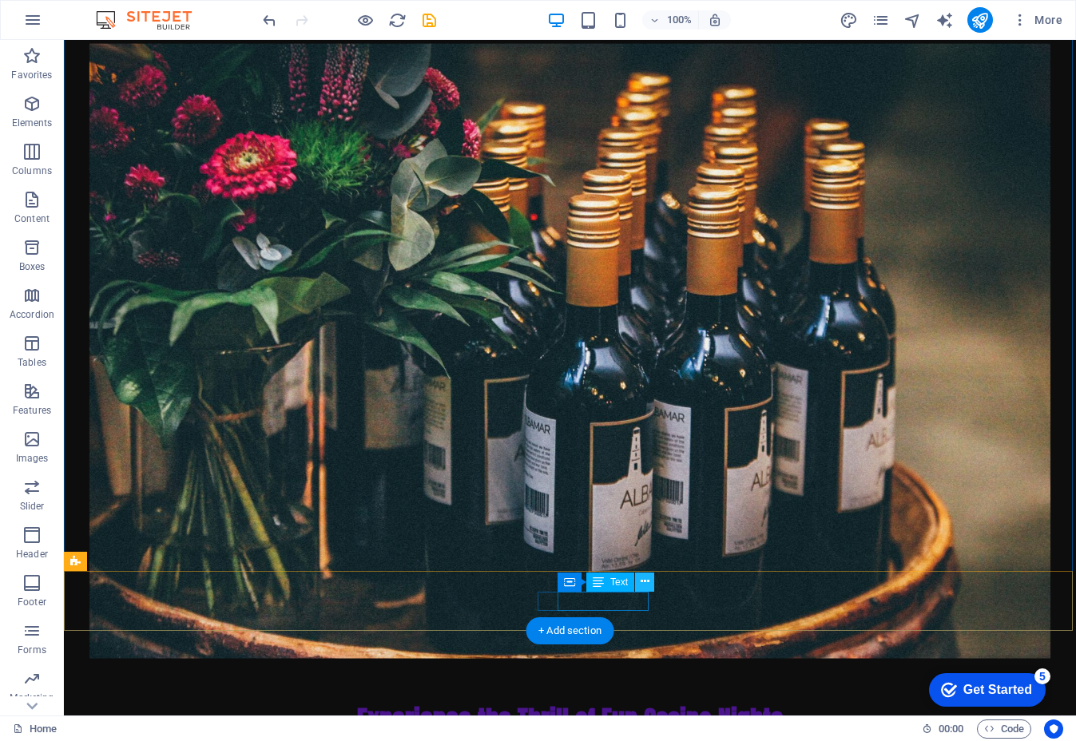
click at [642, 585] on icon at bounding box center [644, 581] width 9 height 17
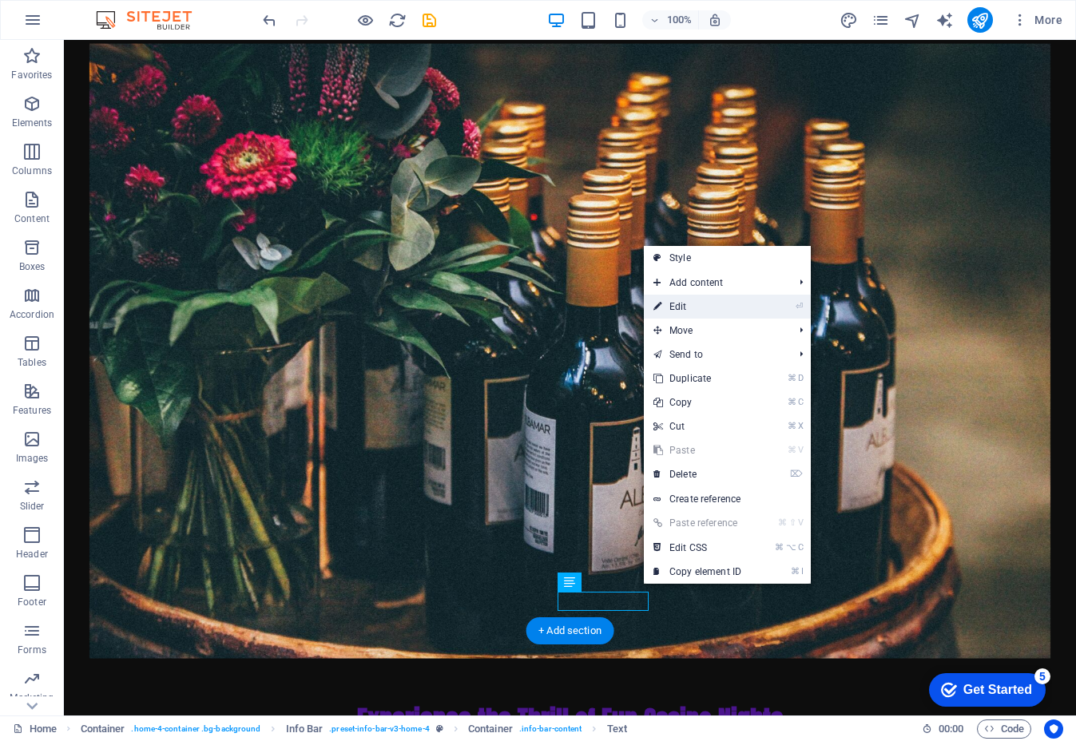
click at [697, 303] on link "⏎ Edit" at bounding box center [697, 307] width 107 height 24
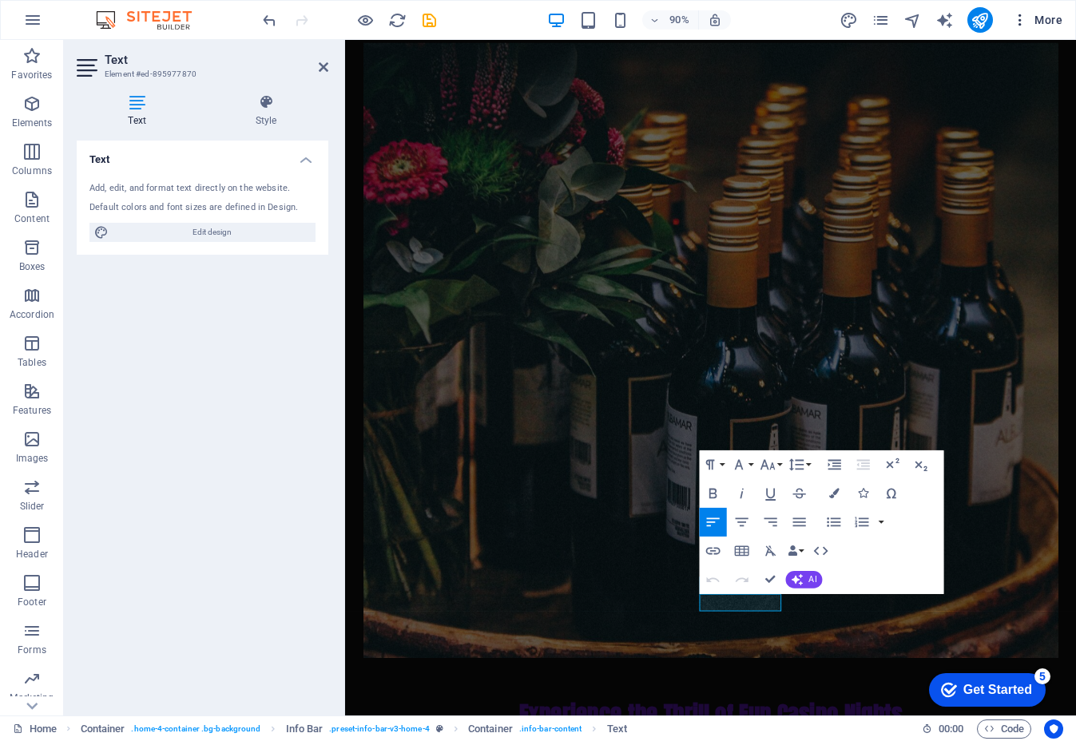
click at [1029, 14] on span "More" at bounding box center [1037, 20] width 50 height 16
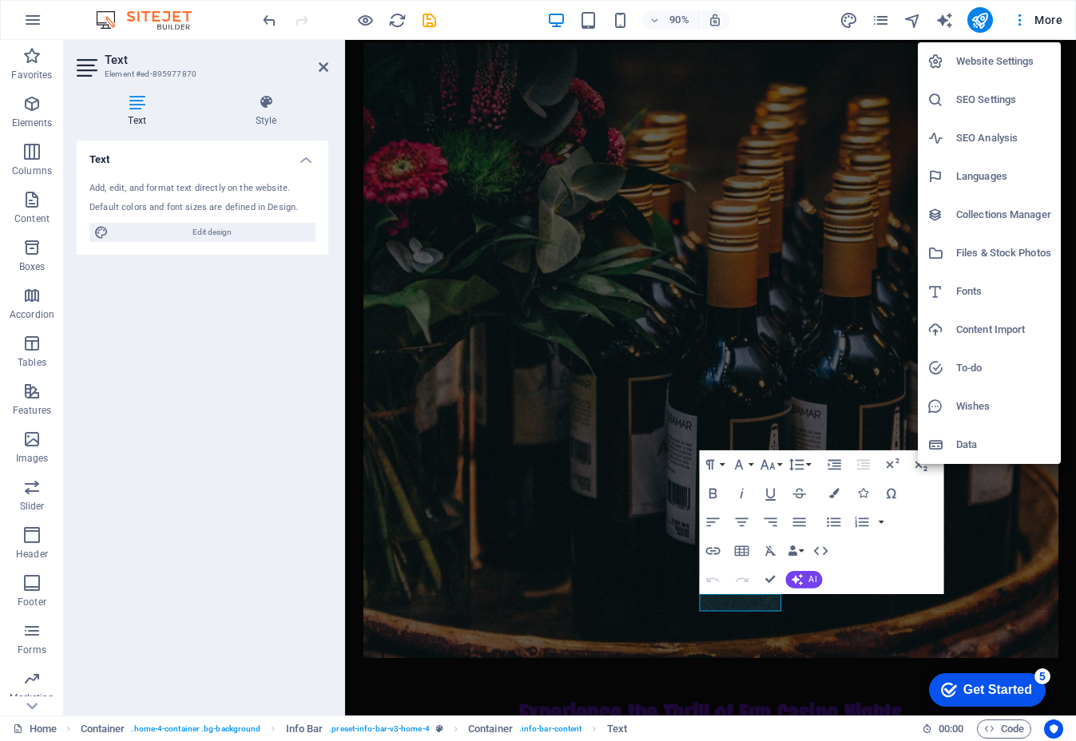
click at [1021, 58] on h6 "Website Settings" at bounding box center [1003, 61] width 95 height 19
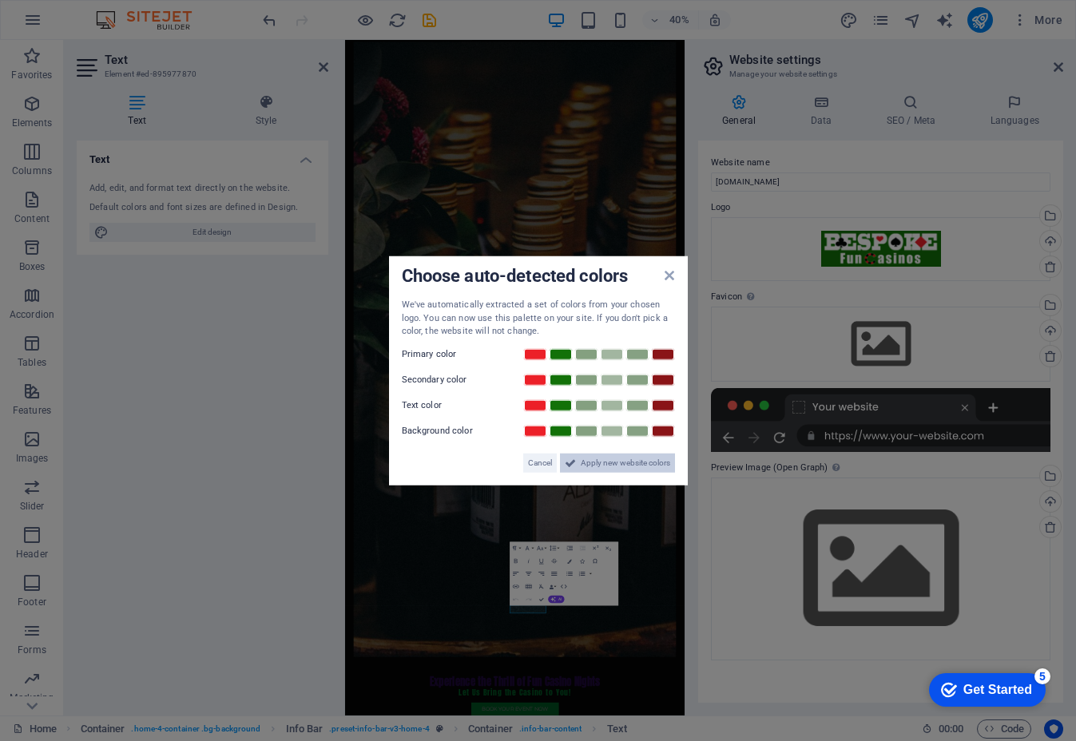
click at [614, 458] on span "Apply new website colors" at bounding box center [625, 462] width 89 height 19
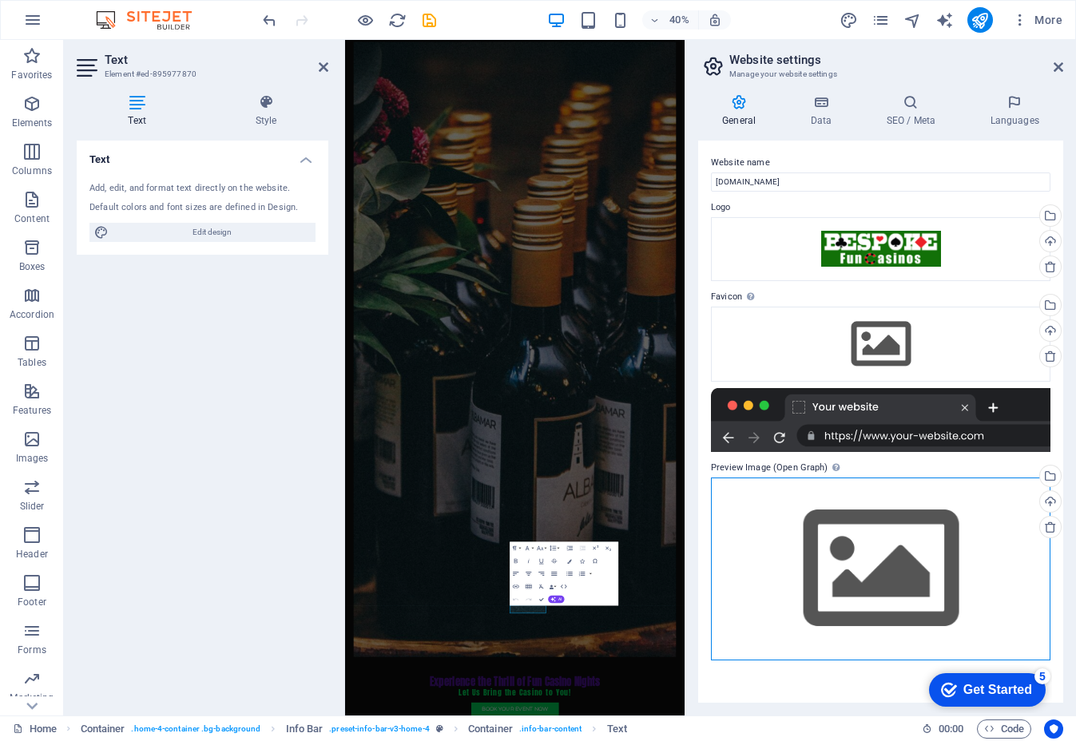
click at [830, 547] on div "Drag files here, click to choose files or select files from Files or our free s…" at bounding box center [880, 569] width 339 height 183
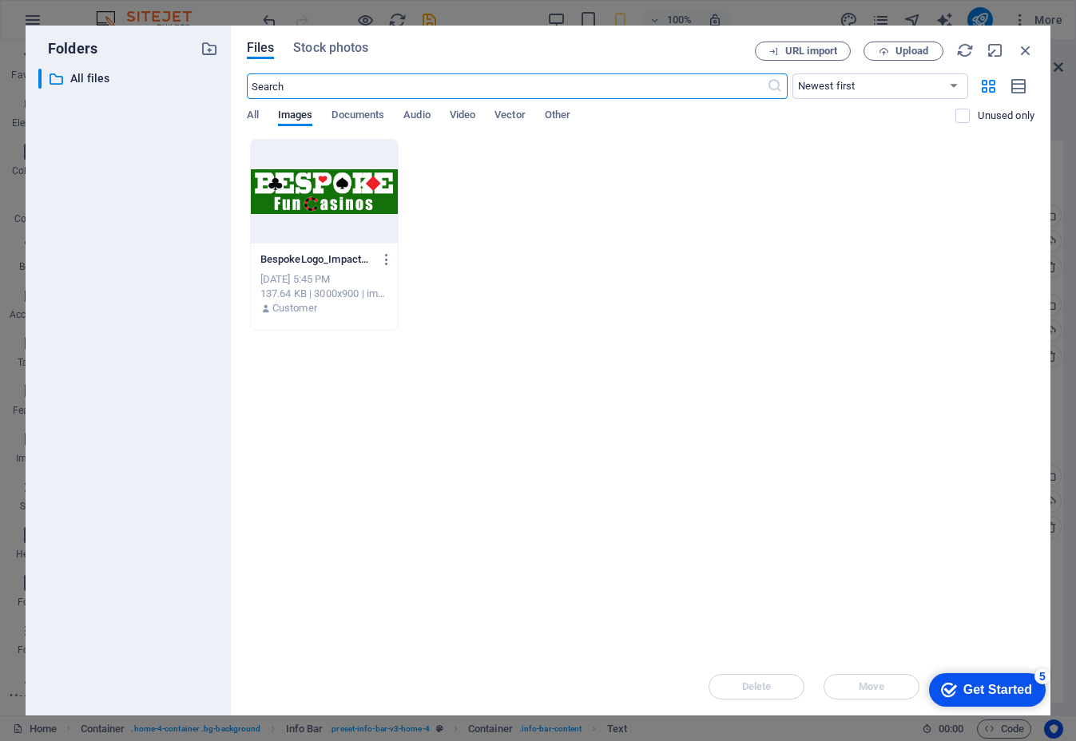
scroll to position [0, 0]
click at [351, 189] on div at bounding box center [324, 192] width 147 height 104
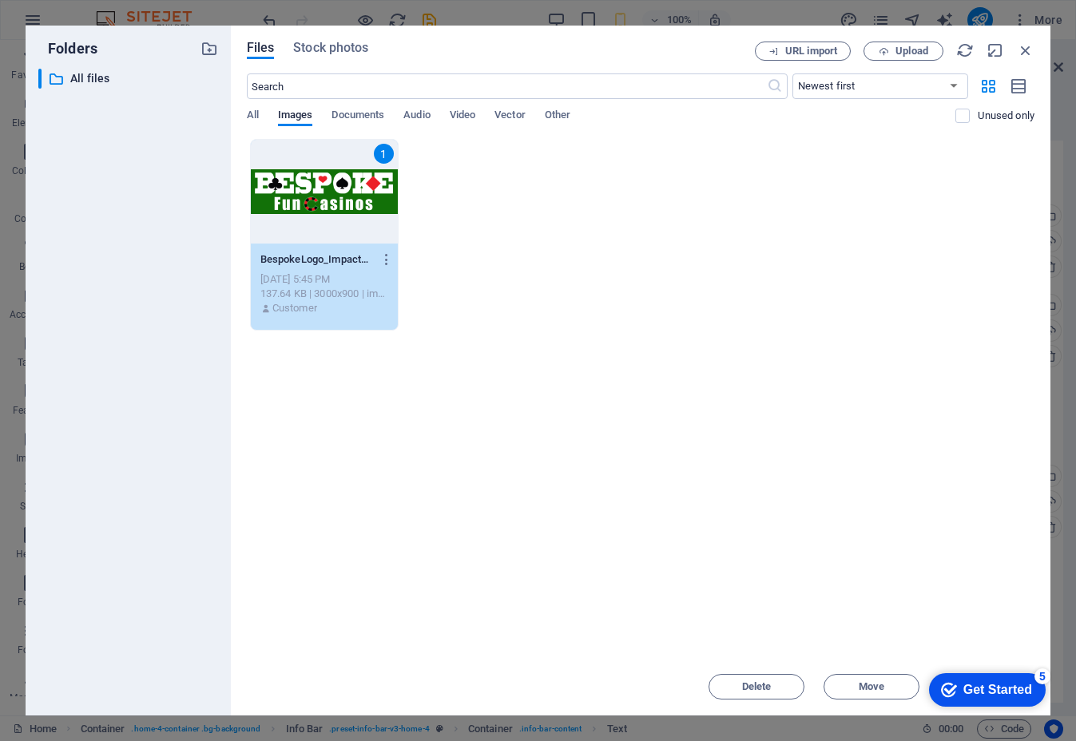
click at [351, 189] on div "1" at bounding box center [324, 192] width 147 height 104
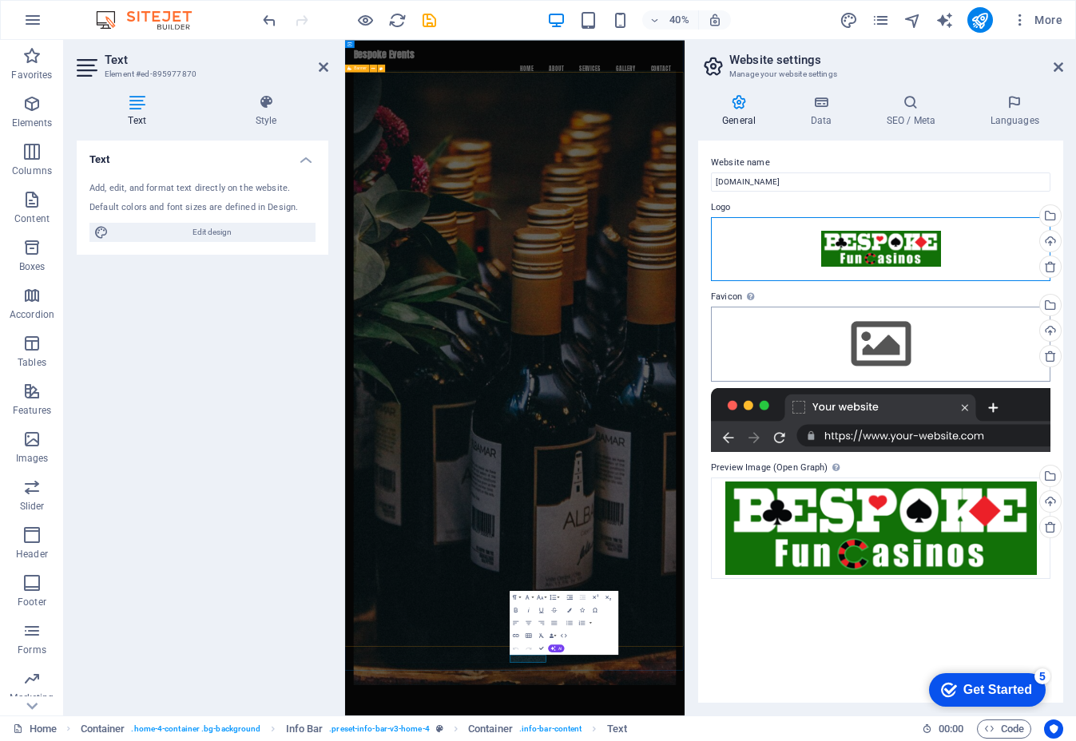
drag, startPoint x: 918, startPoint y: 248, endPoint x: 903, endPoint y: 349, distance: 102.4
click at [903, 349] on div "Website name [DOMAIN_NAME] Logo Drag files here, click to choose files or selec…" at bounding box center [880, 422] width 365 height 562
click at [890, 352] on div "Drag files here, click to choose files or select files from Files or our free s…" at bounding box center [880, 344] width 339 height 75
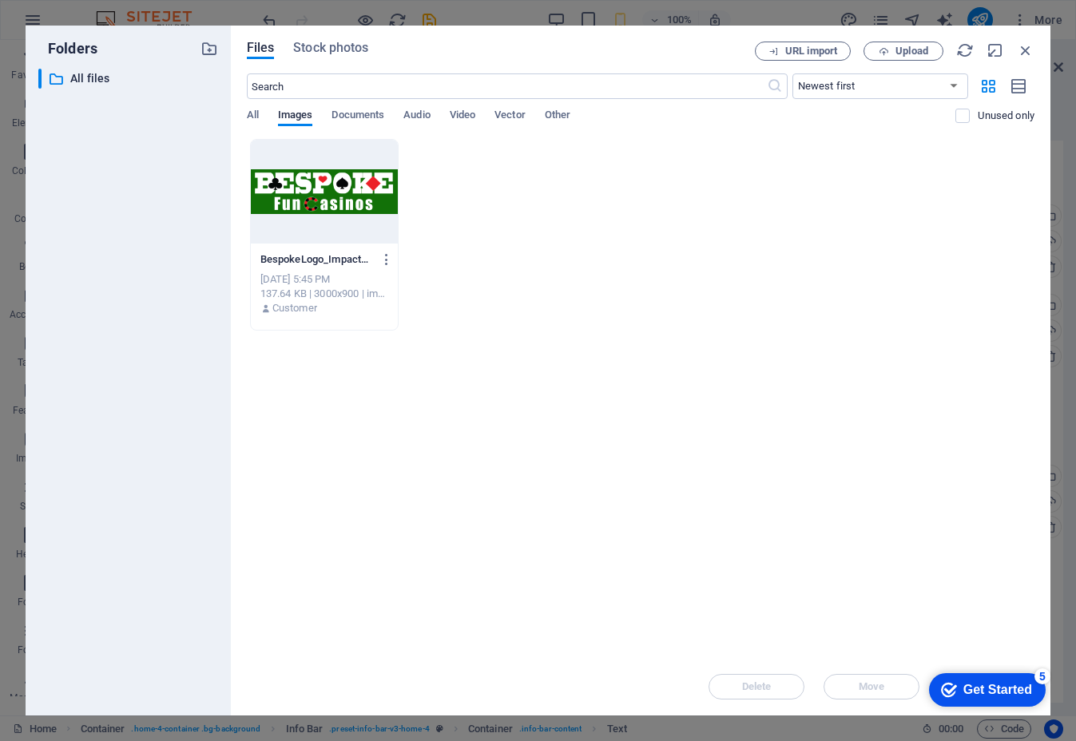
click at [337, 187] on div at bounding box center [324, 192] width 147 height 104
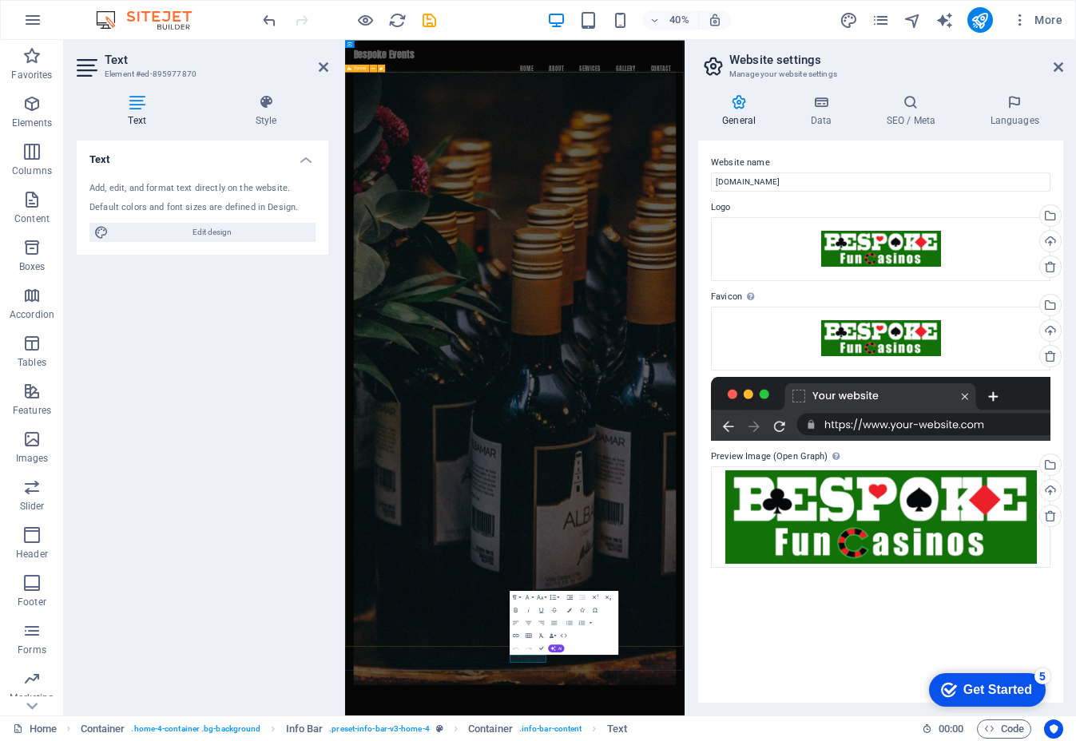
click at [983, 609] on div "Website name [DOMAIN_NAME] Logo Drag files here, click to choose files or selec…" at bounding box center [880, 422] width 365 height 562
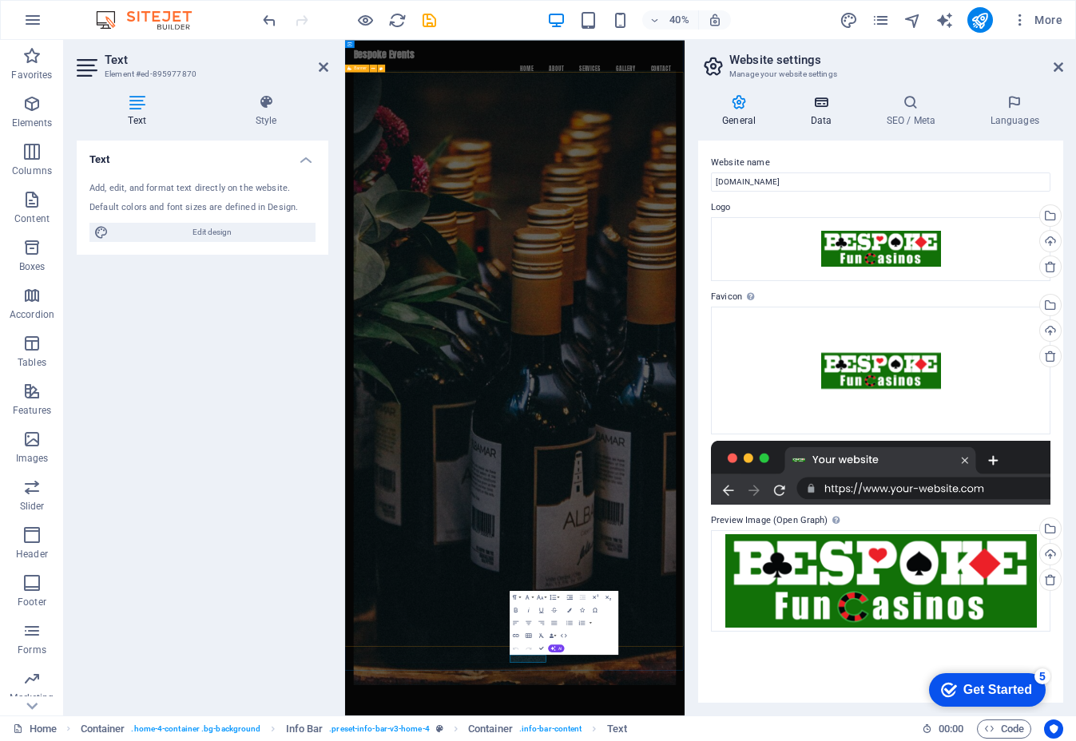
click at [826, 110] on h4 "Data" at bounding box center [824, 111] width 76 height 34
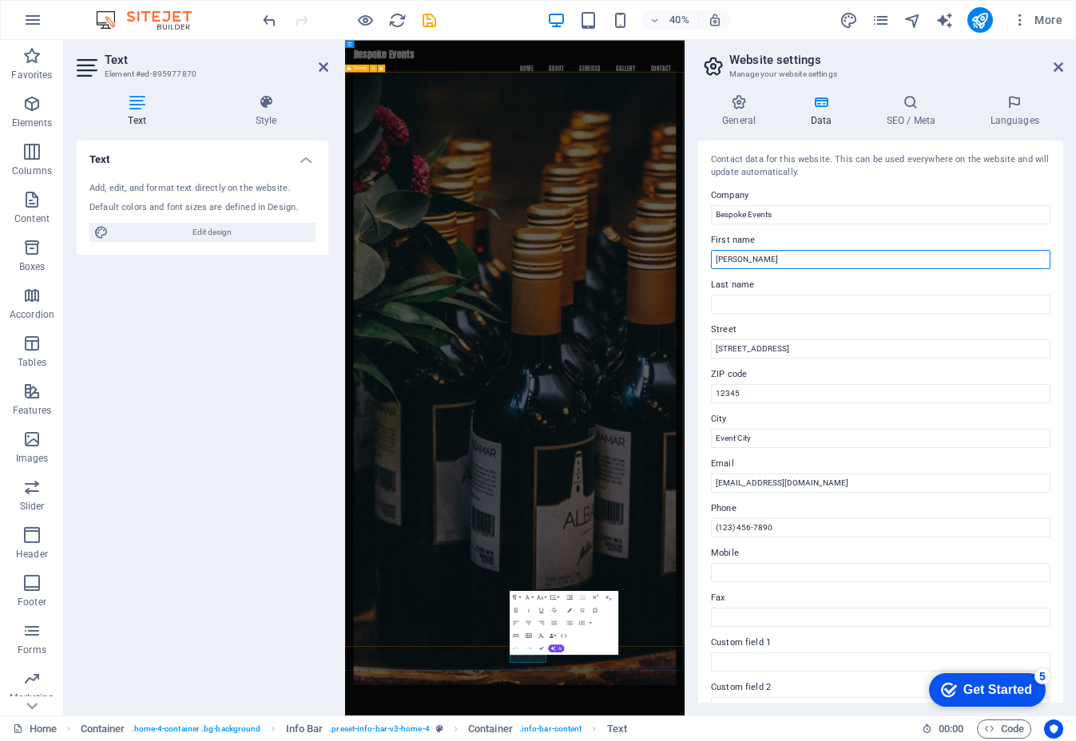
type input "[PERSON_NAME]"
type input "Ivory"
type input "[GEOGRAPHIC_DATA]"
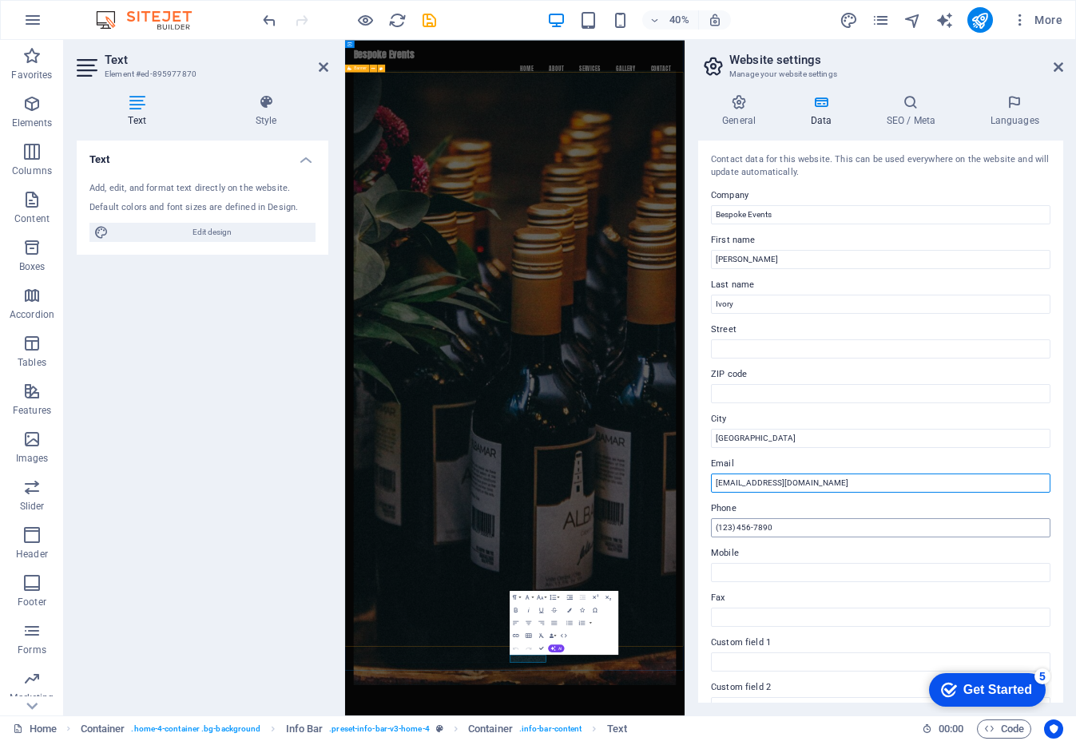
type input "[EMAIL_ADDRESS][DOMAIN_NAME]"
drag, startPoint x: 785, startPoint y: 527, endPoint x: 706, endPoint y: 527, distance: 79.1
drag, startPoint x: 786, startPoint y: 527, endPoint x: 694, endPoint y: 526, distance: 91.8
click at [694, 526] on div "General Data SEO / Meta Languages Website name [DOMAIN_NAME] Logo Drag files he…" at bounding box center [880, 398] width 390 height 634
type input "086 0204843"
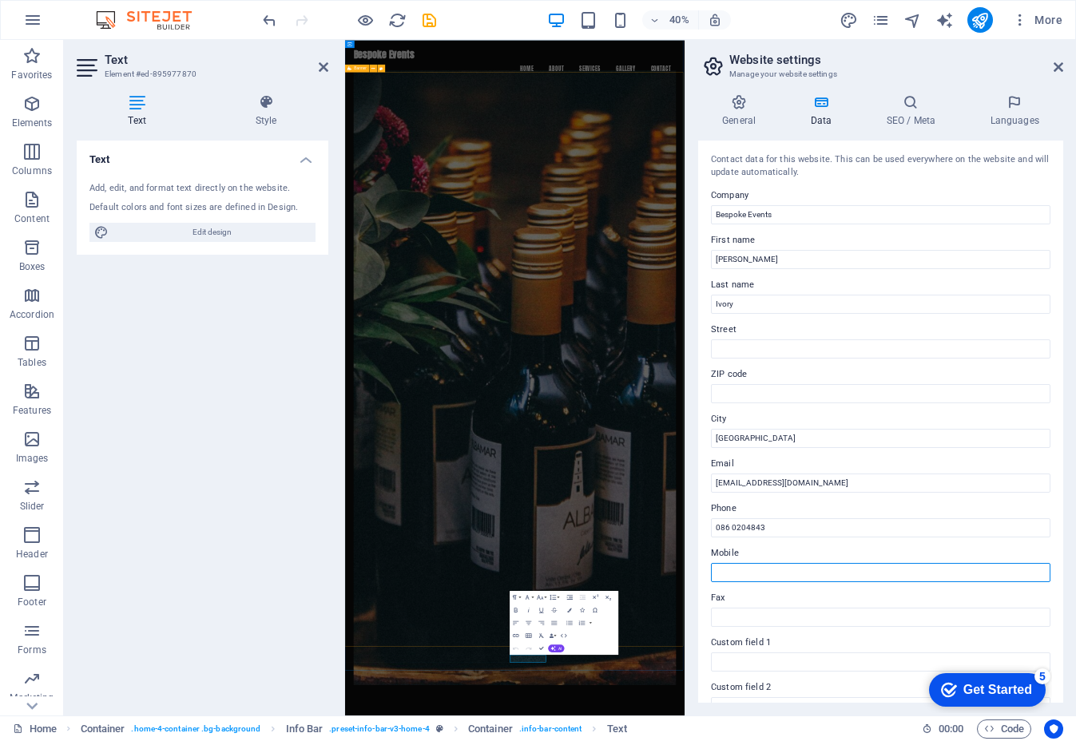
click at [735, 569] on input "Mobile" at bounding box center [880, 572] width 339 height 19
paste input "086 0204843"
type input "086 0204843"
click at [909, 109] on icon at bounding box center [910, 102] width 97 height 16
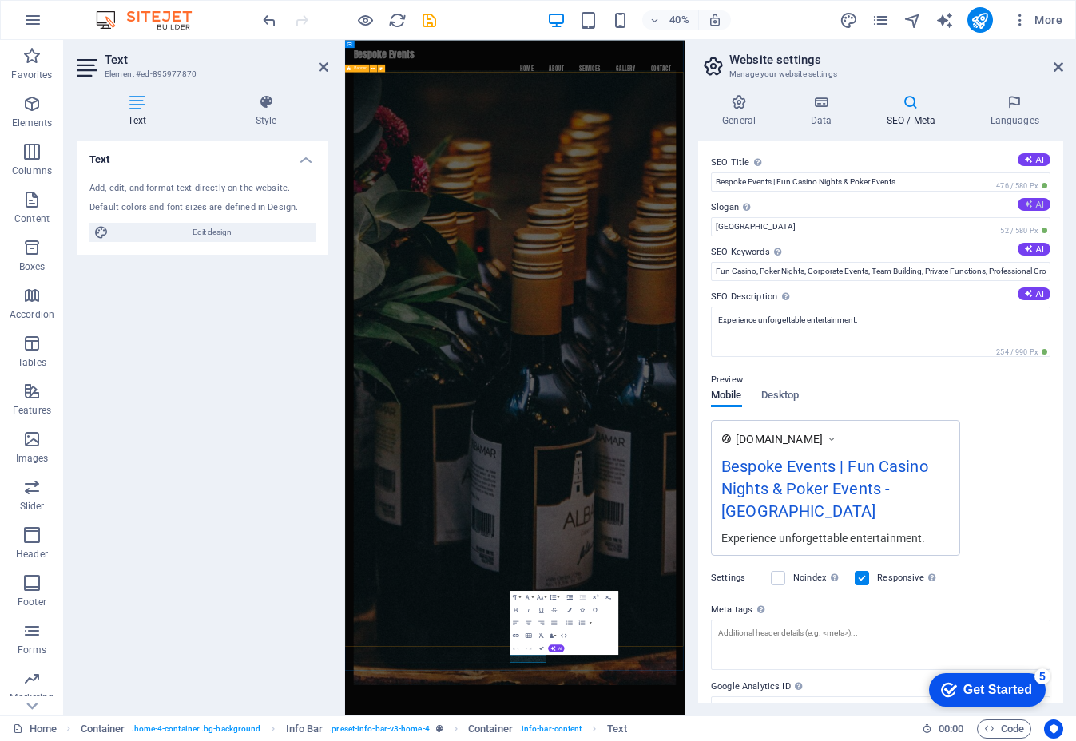
click at [1037, 200] on button "AI" at bounding box center [1033, 204] width 33 height 13
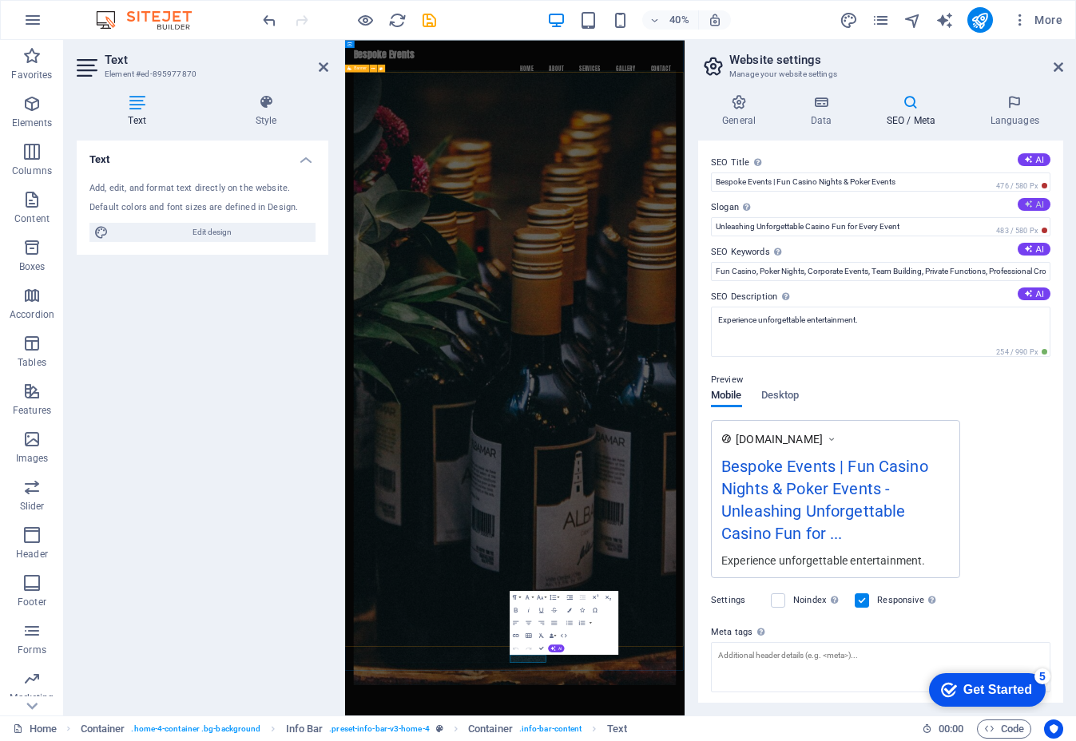
click at [1029, 199] on button "AI" at bounding box center [1033, 204] width 33 height 13
type input "Unforgettable Casino Fun, Right at Your Door!"
click at [1024, 295] on icon at bounding box center [1028, 293] width 9 height 9
type textarea "Transform your event with Bespoke Events! Enjoy thrilling Fun Casino Nights and…"
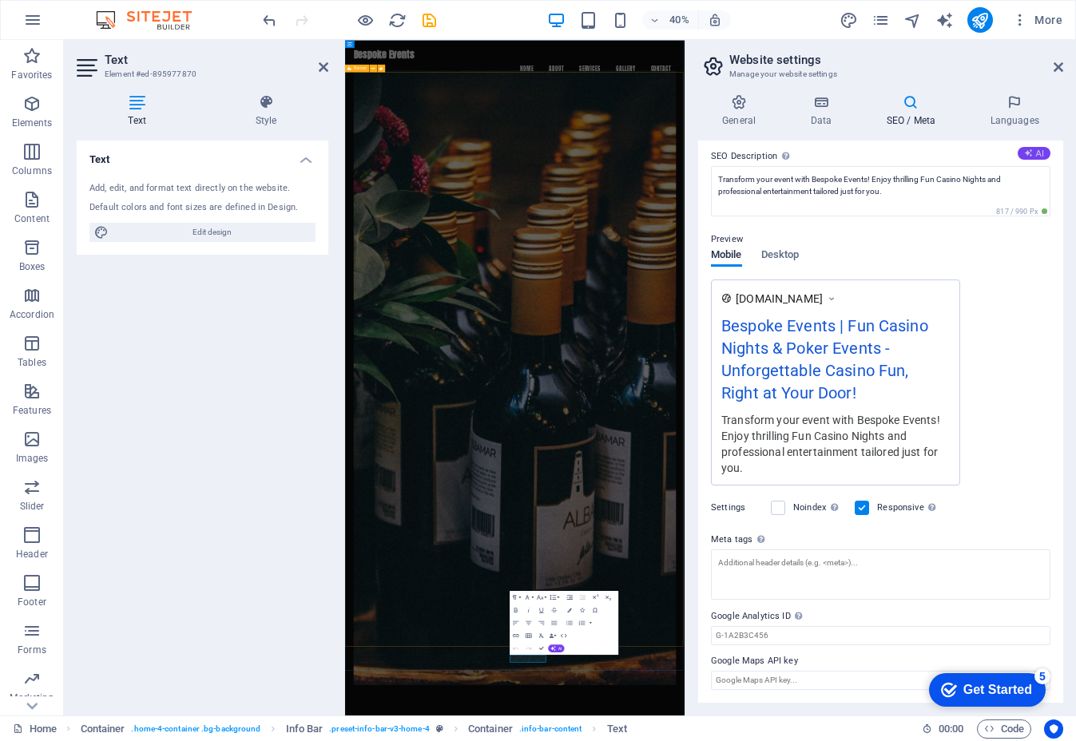
scroll to position [140, 0]
click at [1017, 111] on h4 "Languages" at bounding box center [1013, 111] width 97 height 34
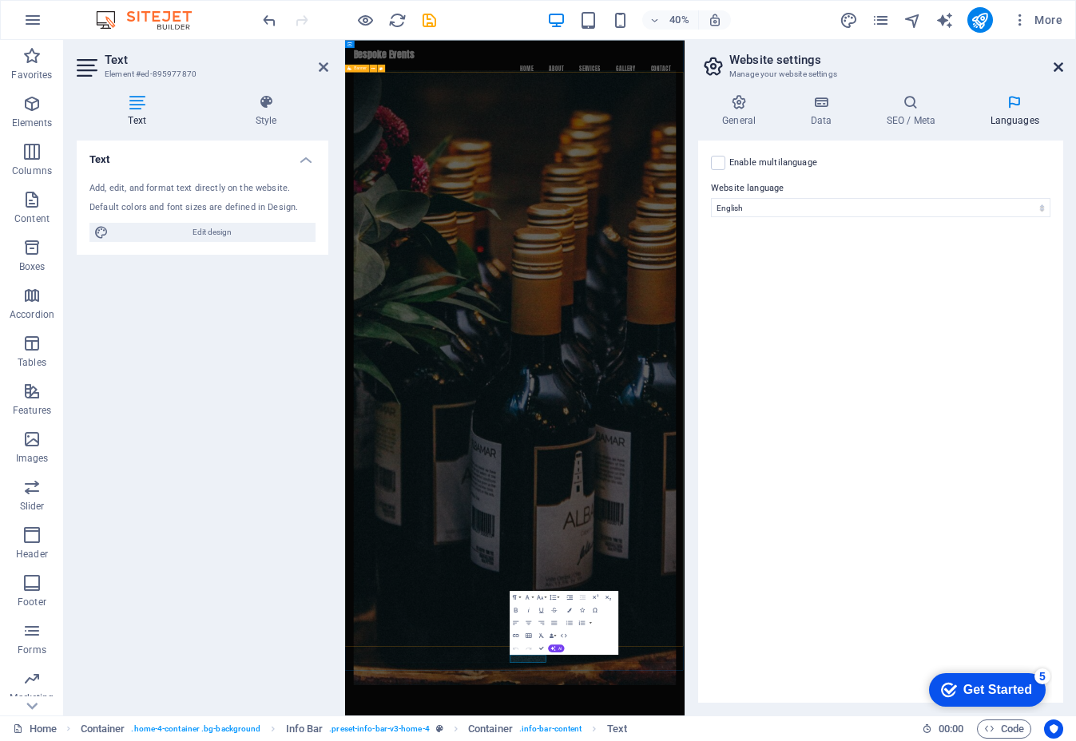
click at [1060, 67] on icon at bounding box center [1058, 67] width 10 height 13
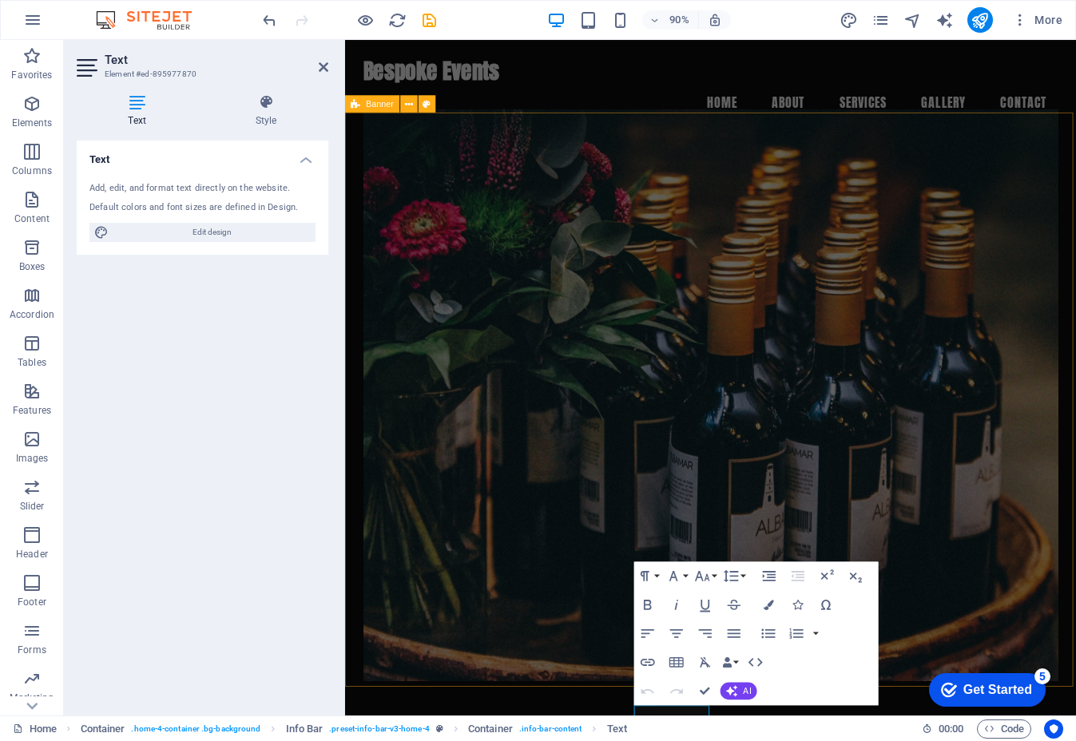
scroll to position [0, 0]
click at [1021, 23] on icon "button" at bounding box center [1020, 20] width 16 height 16
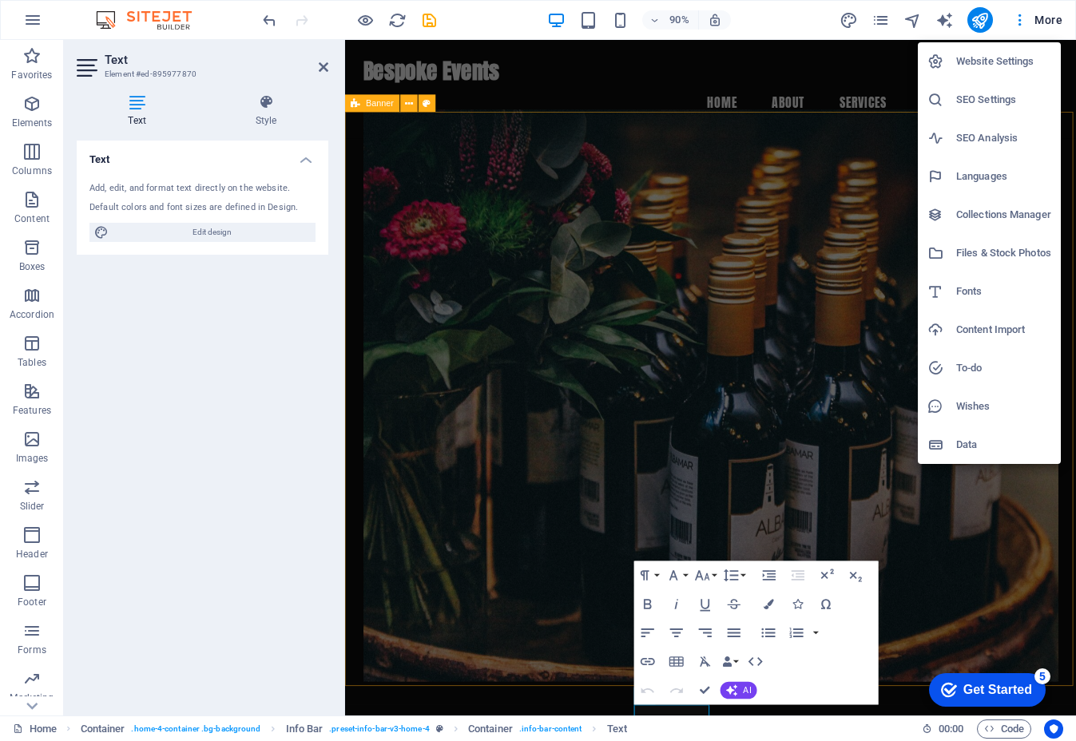
click at [1008, 62] on h6 "Website Settings" at bounding box center [1003, 61] width 95 height 19
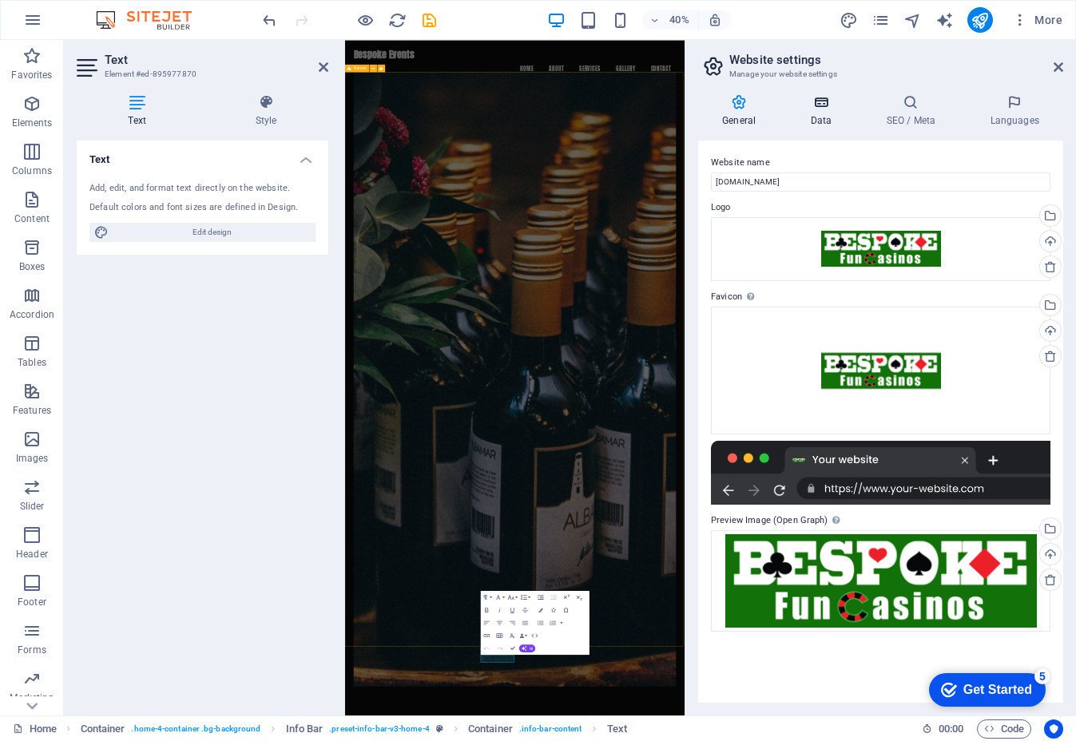
click at [816, 110] on h4 "Data" at bounding box center [824, 111] width 76 height 34
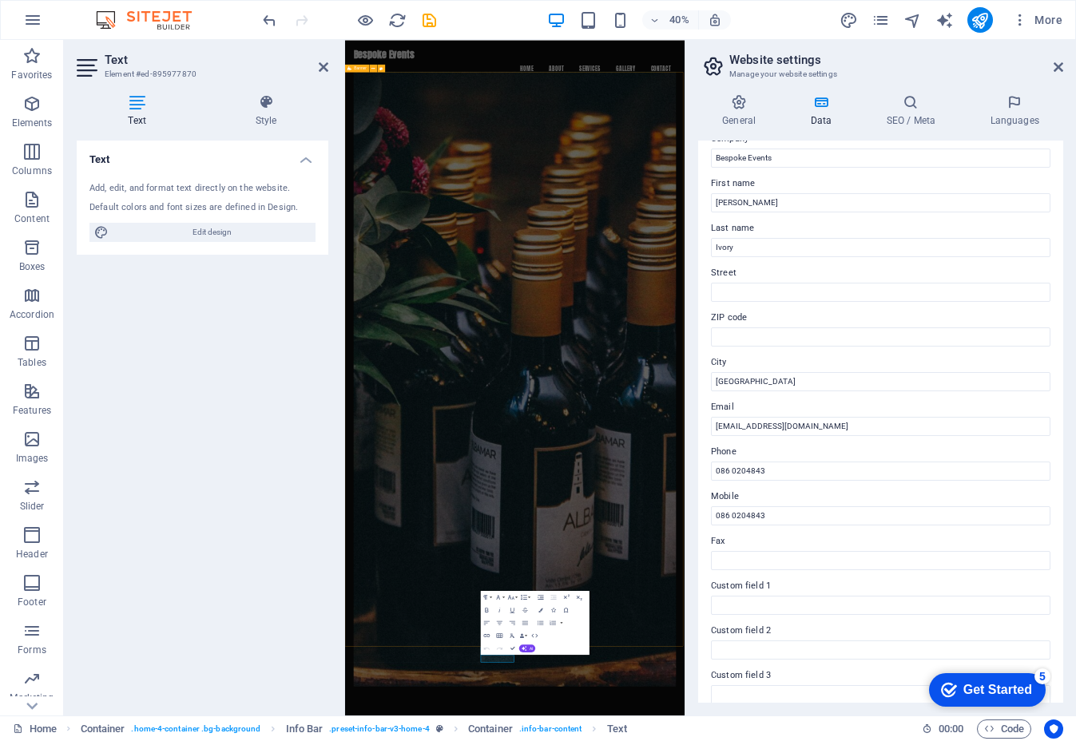
scroll to position [60, 0]
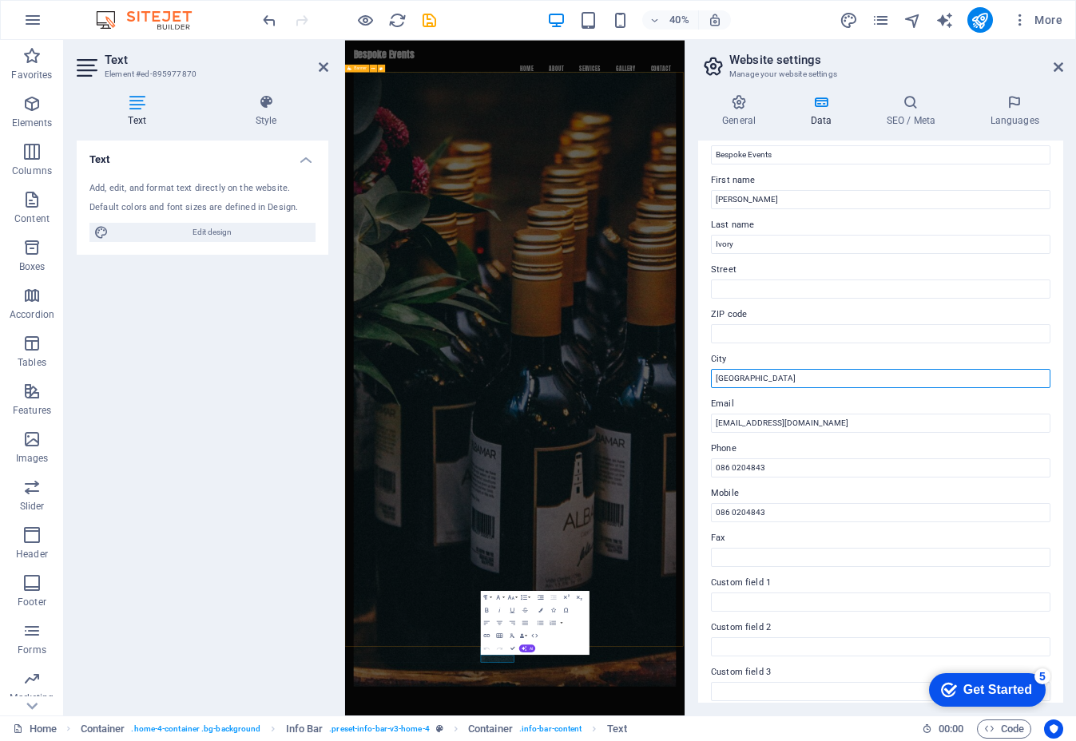
click at [798, 381] on input "[GEOGRAPHIC_DATA]" at bounding box center [880, 378] width 339 height 19
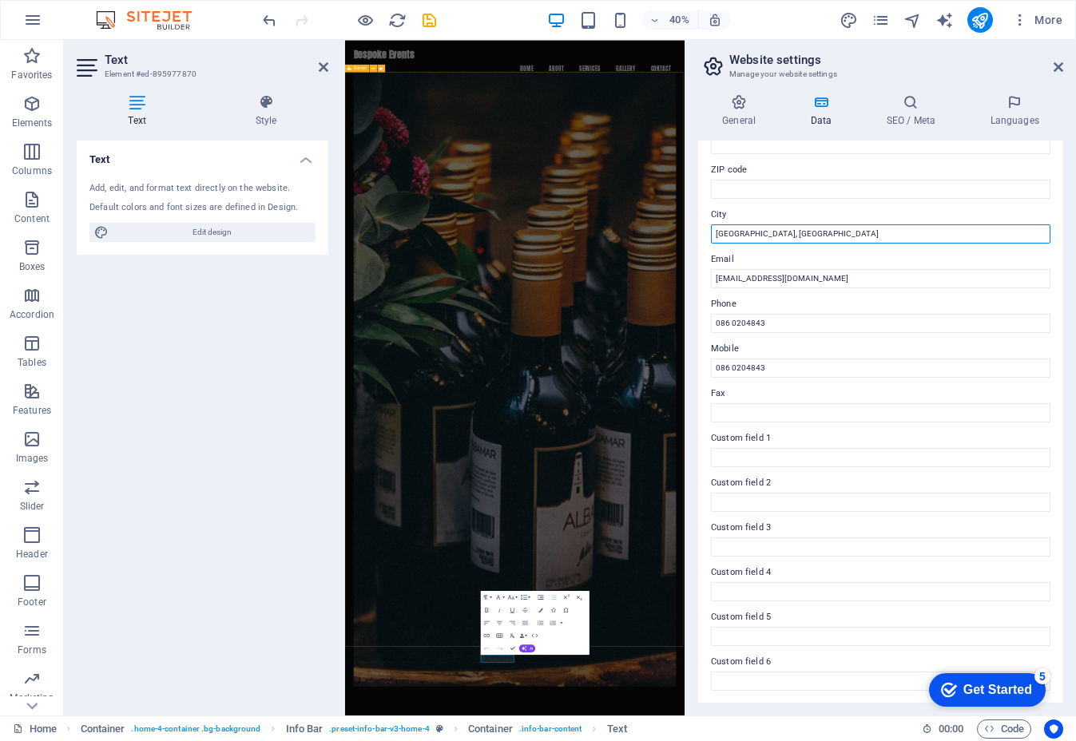
scroll to position [204, 0]
type input "[GEOGRAPHIC_DATA], [GEOGRAPHIC_DATA]"
click at [1064, 63] on aside "Website settings Manage your website settings General Data SEO / Meta Languages…" at bounding box center [879, 378] width 391 height 676
click at [1050, 70] on header "Website settings Manage your website settings" at bounding box center [882, 61] width 362 height 42
click at [1056, 69] on icon at bounding box center [1058, 67] width 10 height 13
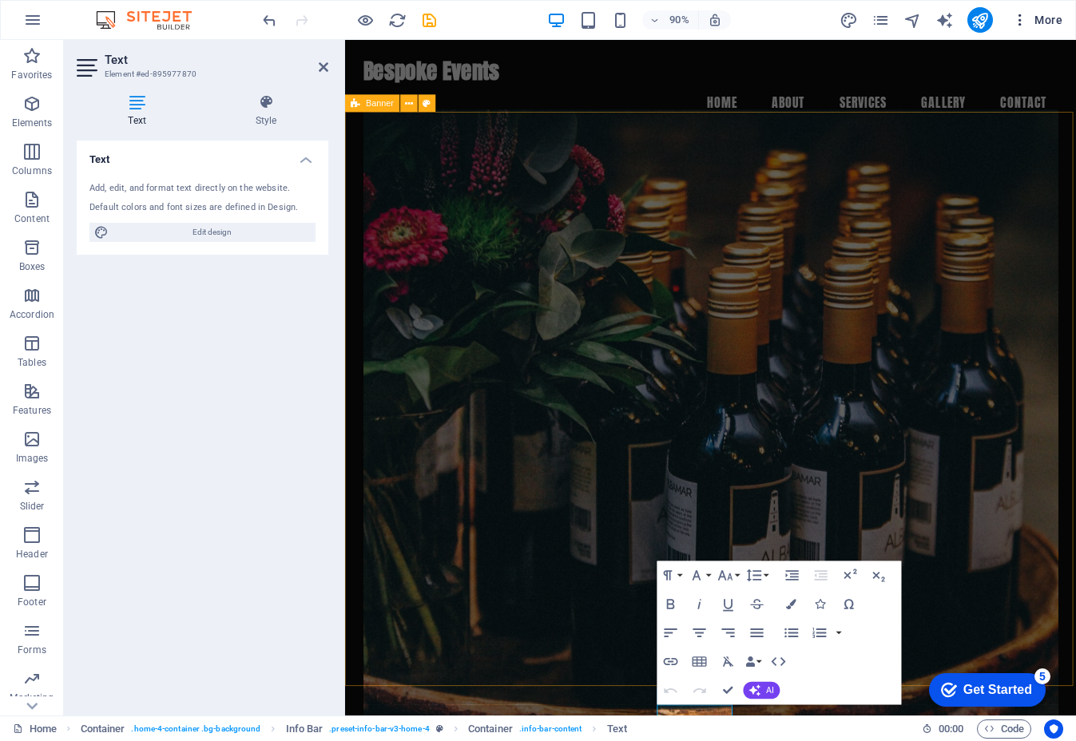
click at [1018, 22] on icon "button" at bounding box center [1020, 20] width 16 height 16
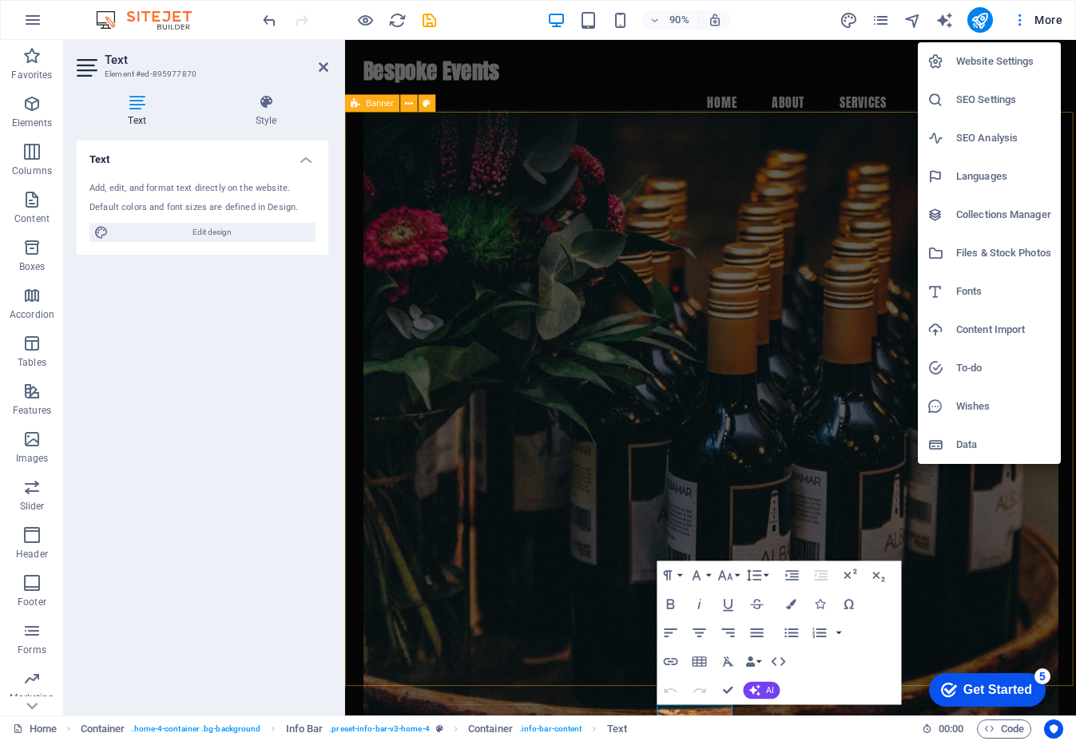
click at [991, 441] on h6 "Data" at bounding box center [1003, 444] width 95 height 19
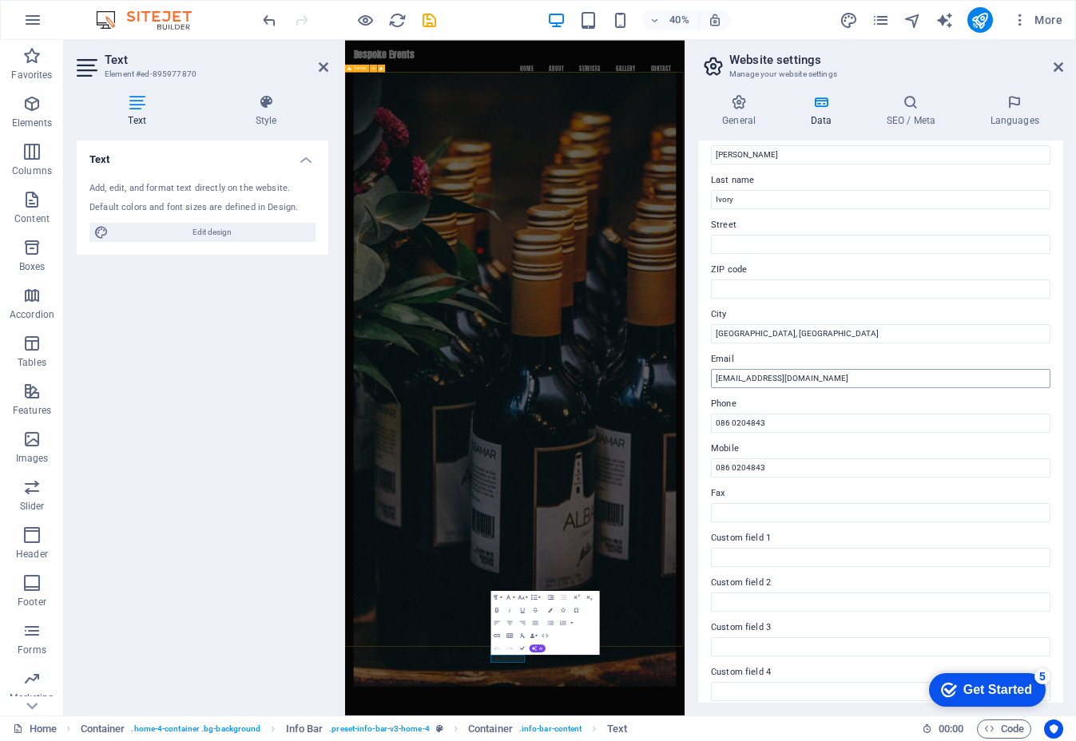
scroll to position [74, 0]
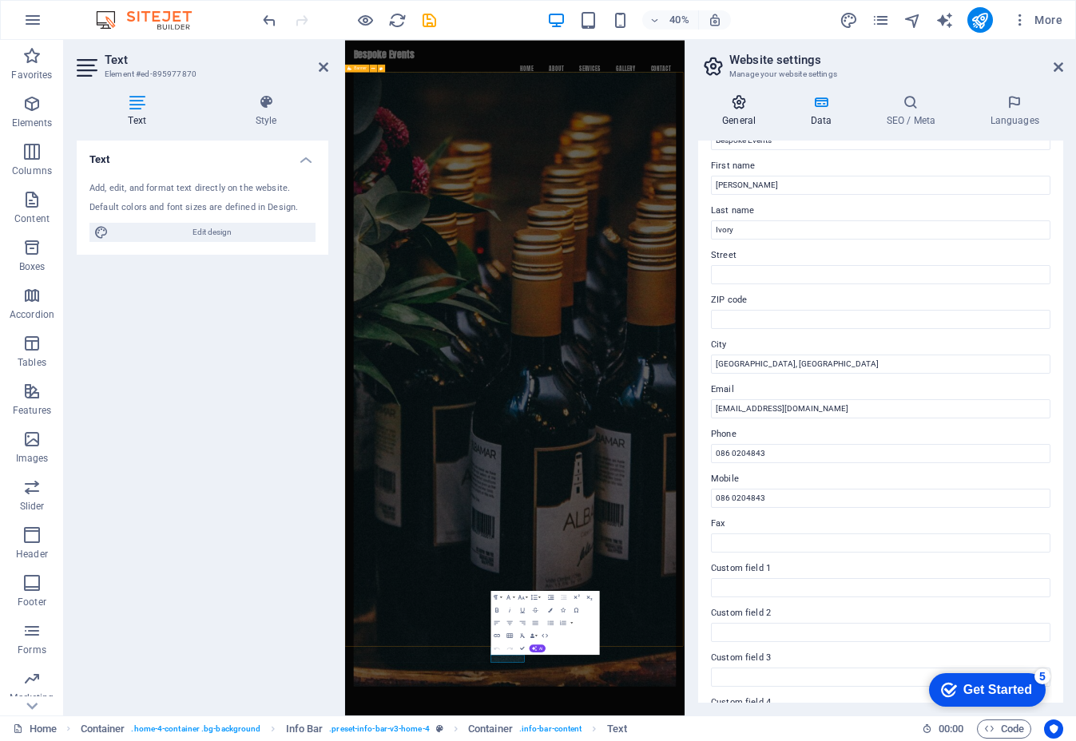
click at [749, 108] on icon at bounding box center [738, 102] width 81 height 16
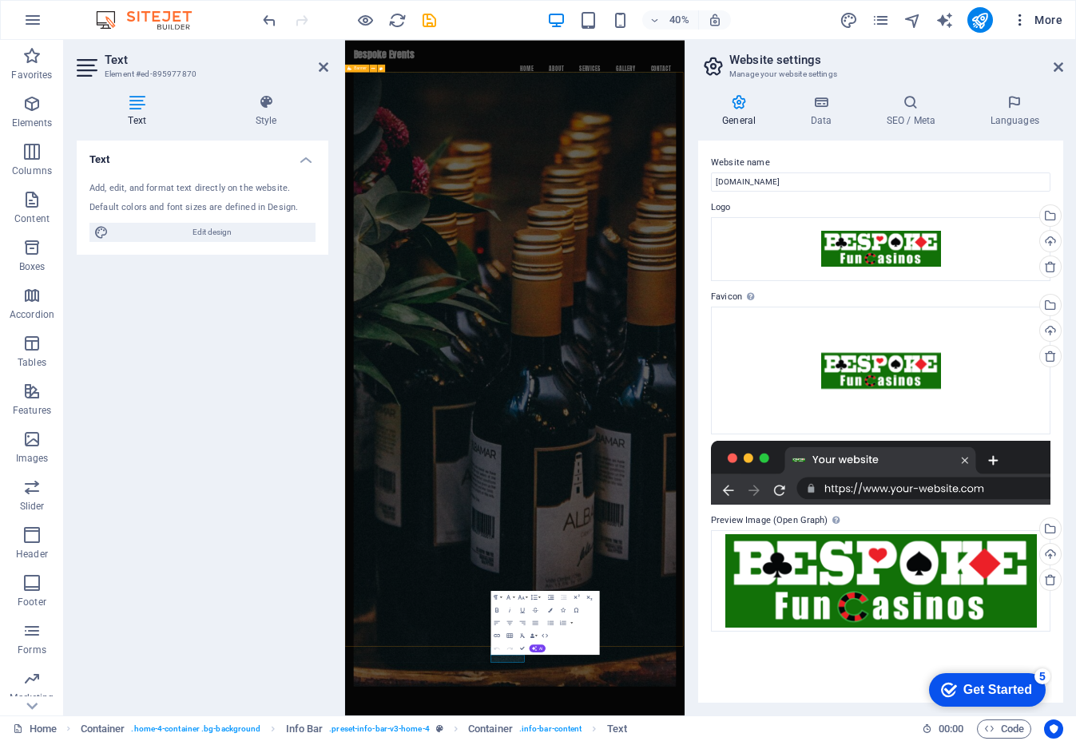
click at [1024, 15] on icon "button" at bounding box center [1020, 20] width 16 height 16
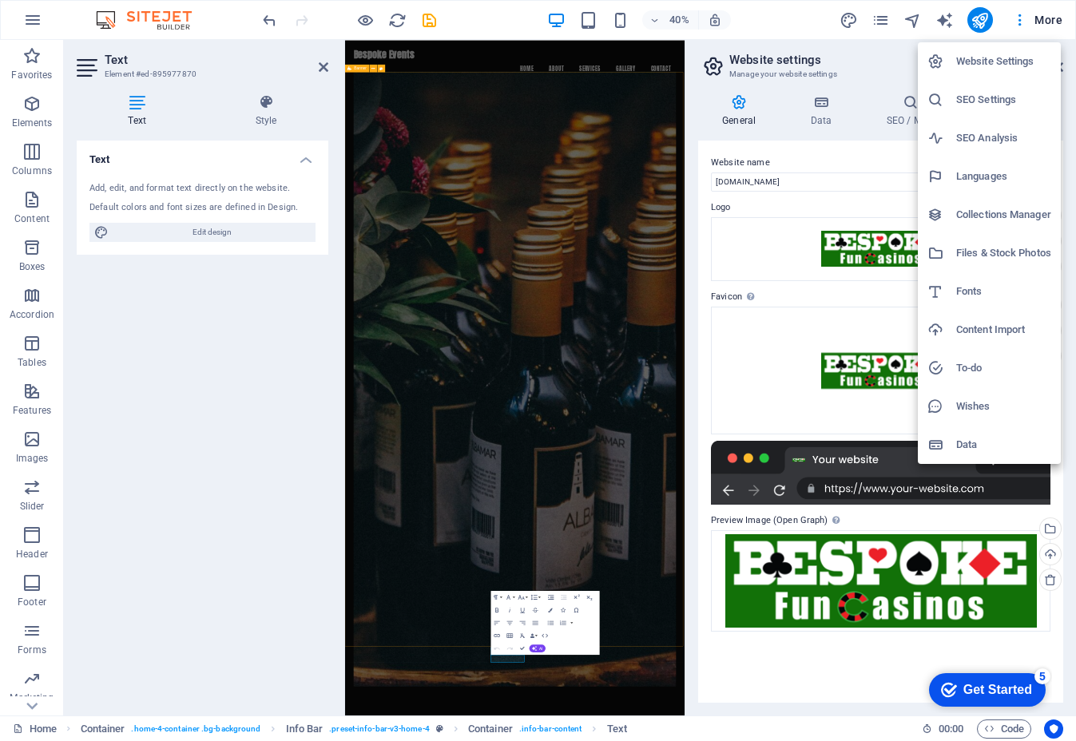
click at [977, 27] on div at bounding box center [538, 370] width 1076 height 741
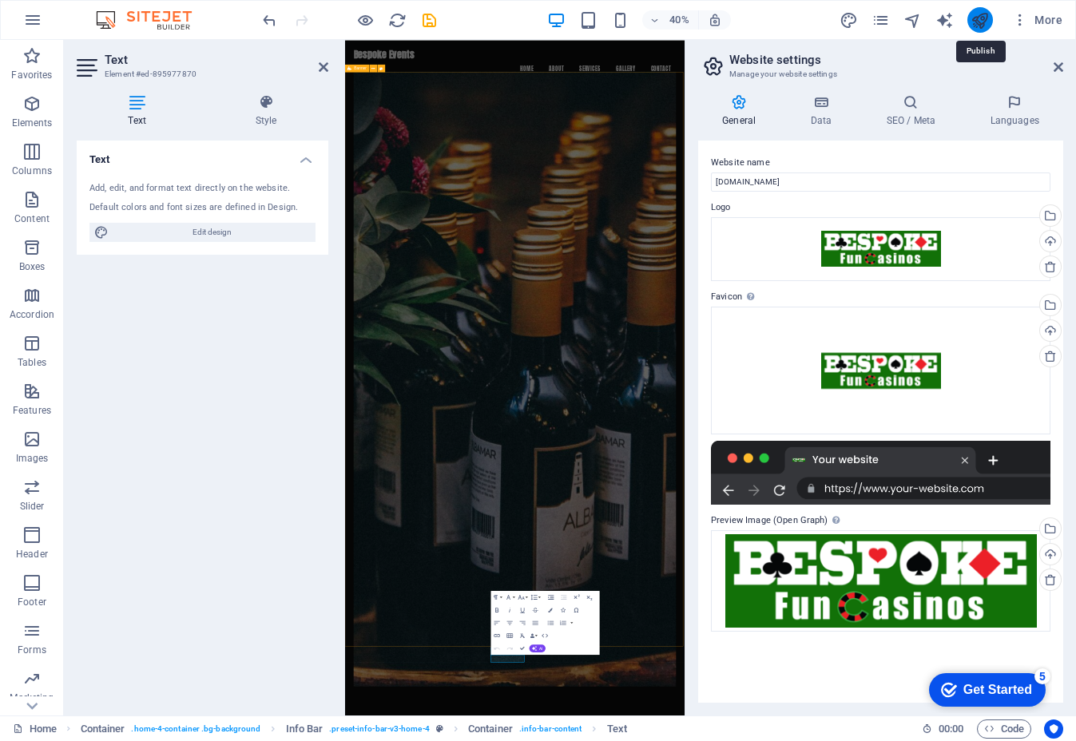
click at [985, 17] on icon "publish" at bounding box center [979, 20] width 18 height 18
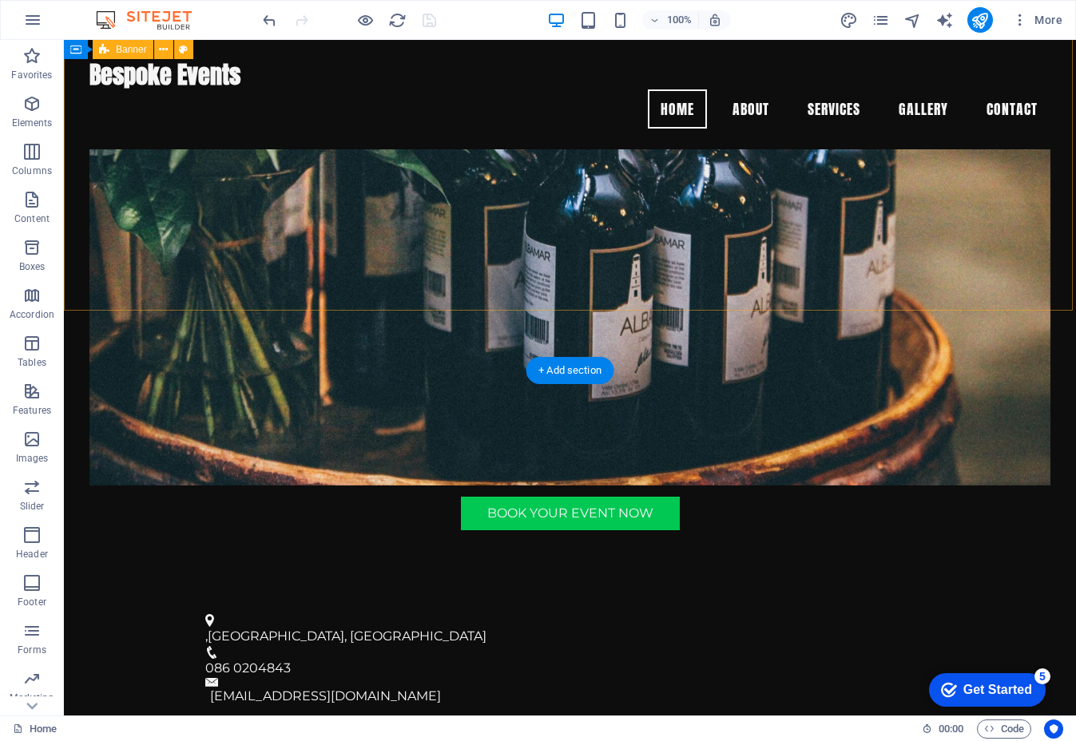
scroll to position [366, 0]
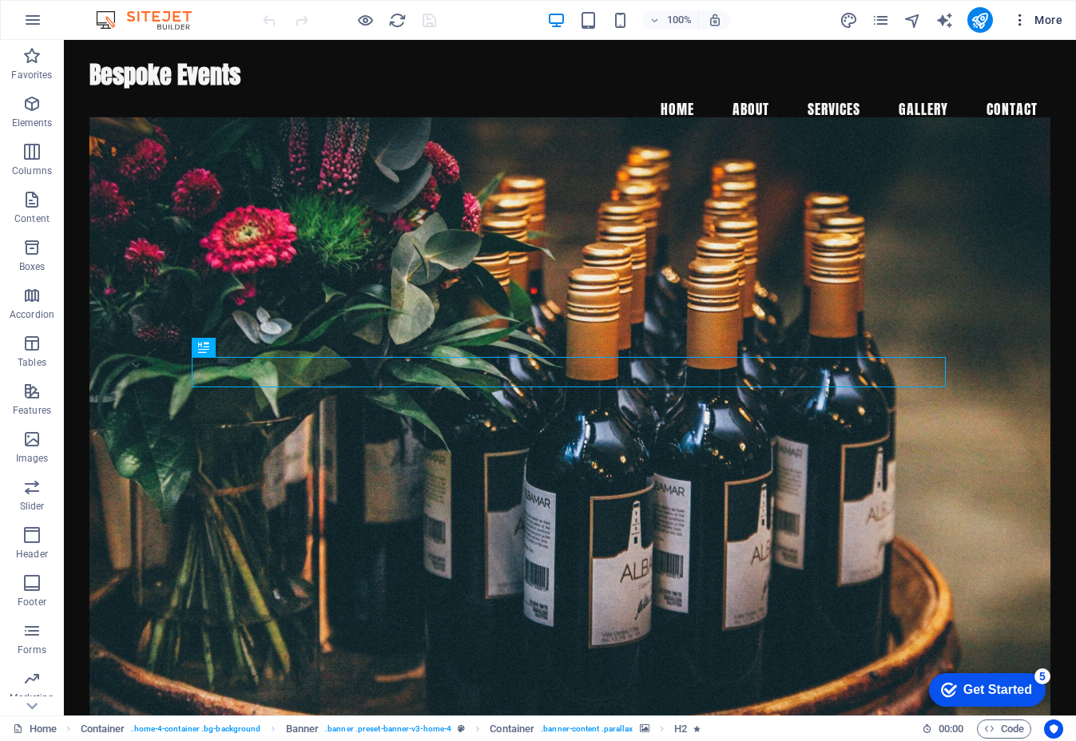
click at [1021, 12] on button "More" at bounding box center [1036, 20] width 63 height 26
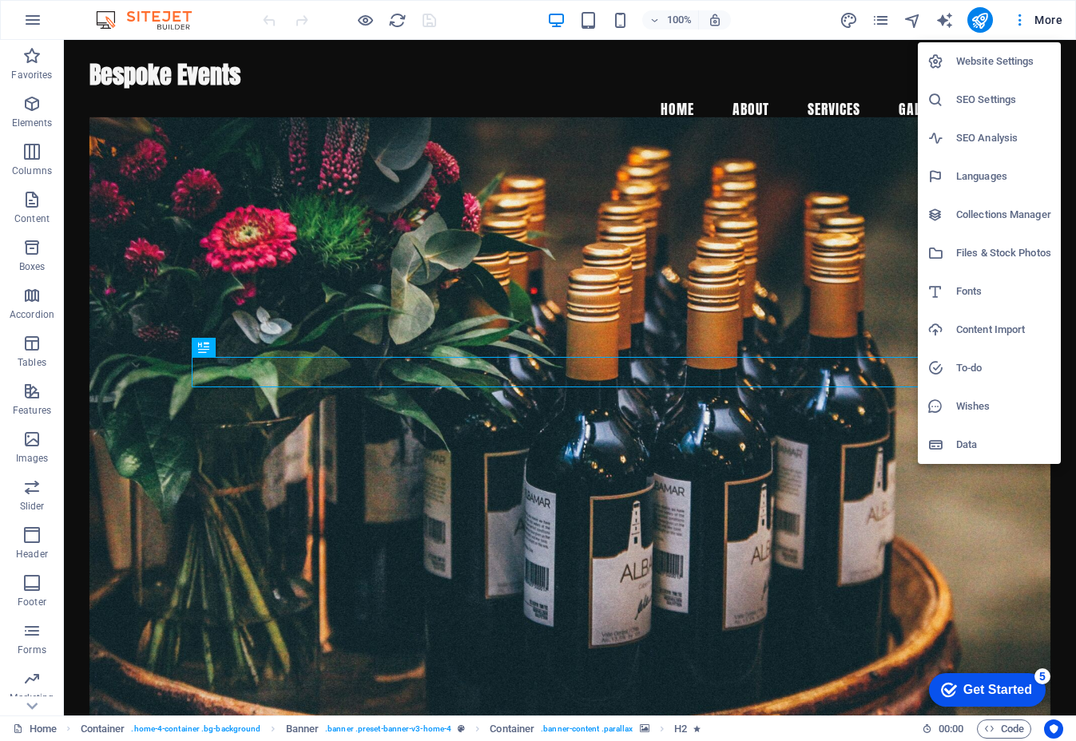
click at [985, 441] on h6 "Data" at bounding box center [1003, 444] width 95 height 19
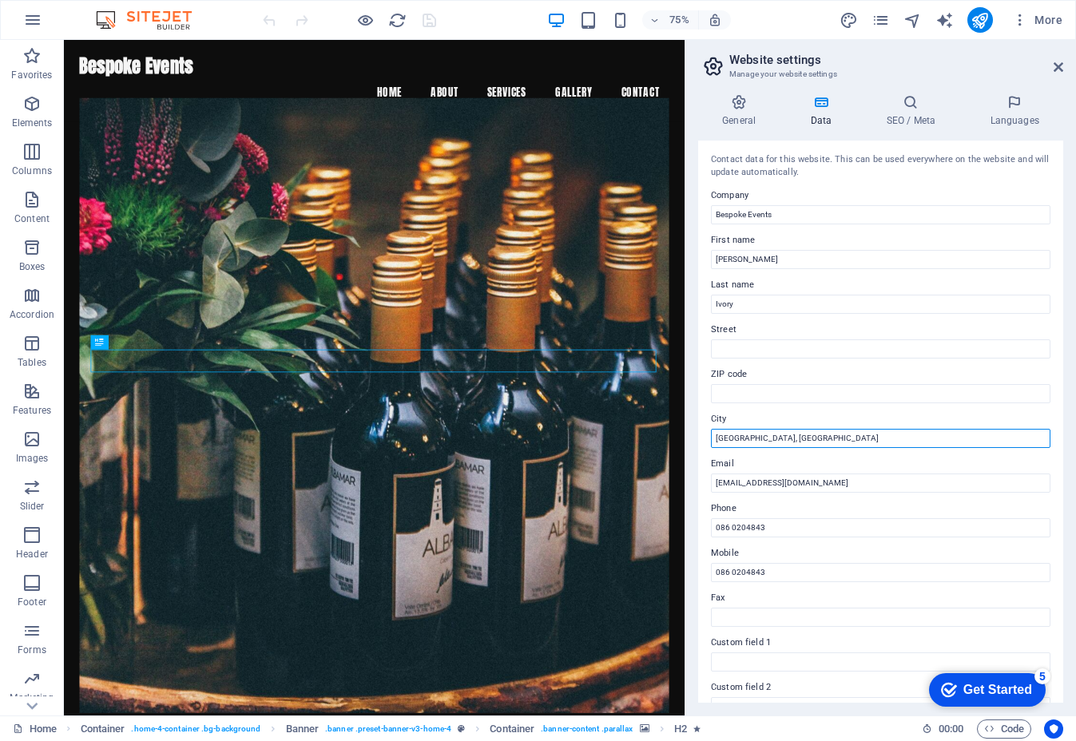
drag, startPoint x: 741, startPoint y: 439, endPoint x: 692, endPoint y: 441, distance: 49.5
type input "Ireland"
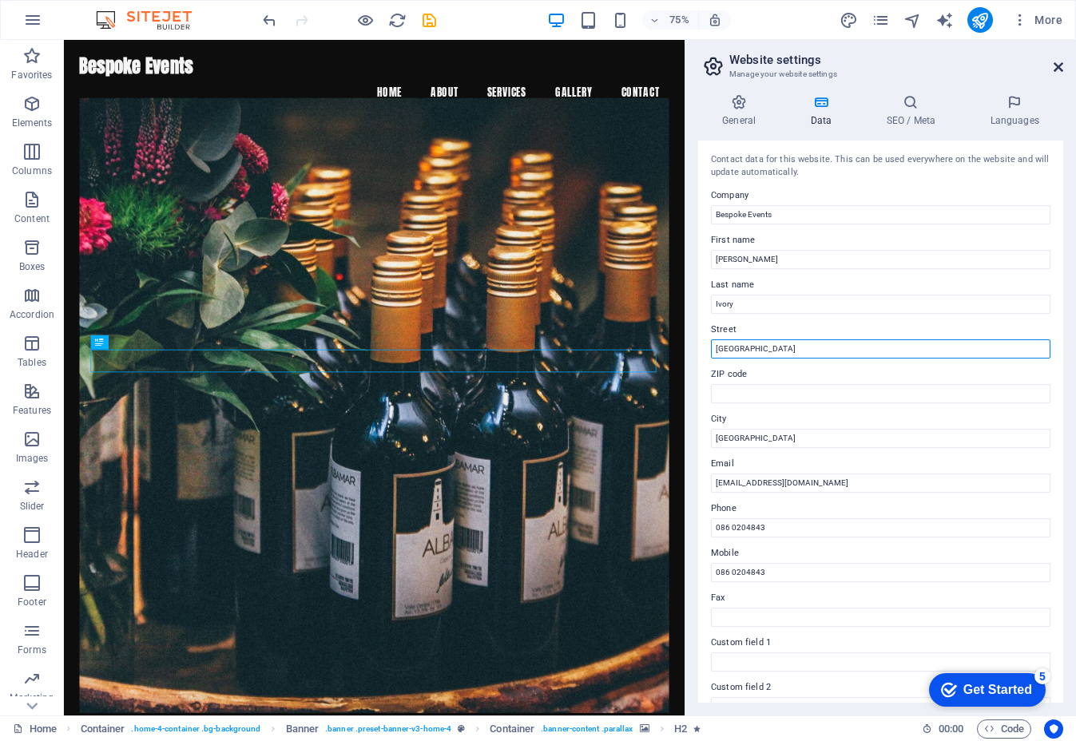
type input "[GEOGRAPHIC_DATA]"
click at [1059, 68] on icon at bounding box center [1058, 67] width 10 height 13
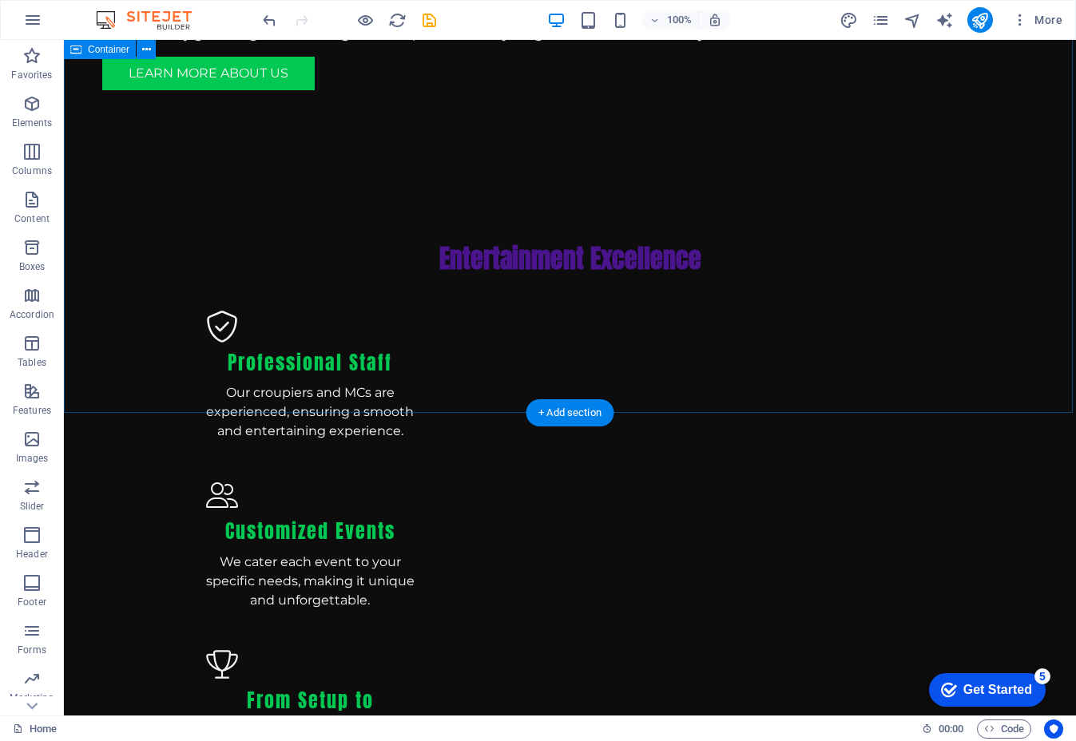
scroll to position [1756, 0]
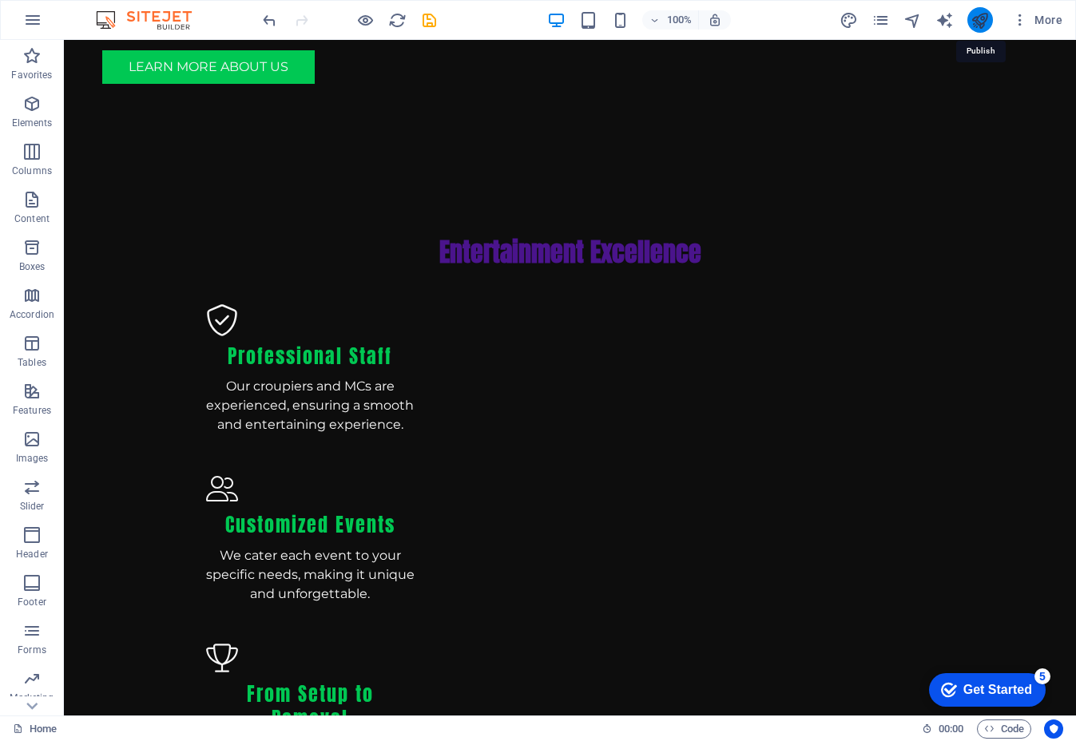
click at [981, 28] on icon "publish" at bounding box center [979, 20] width 18 height 18
